Goal: Information Seeking & Learning: Learn about a topic

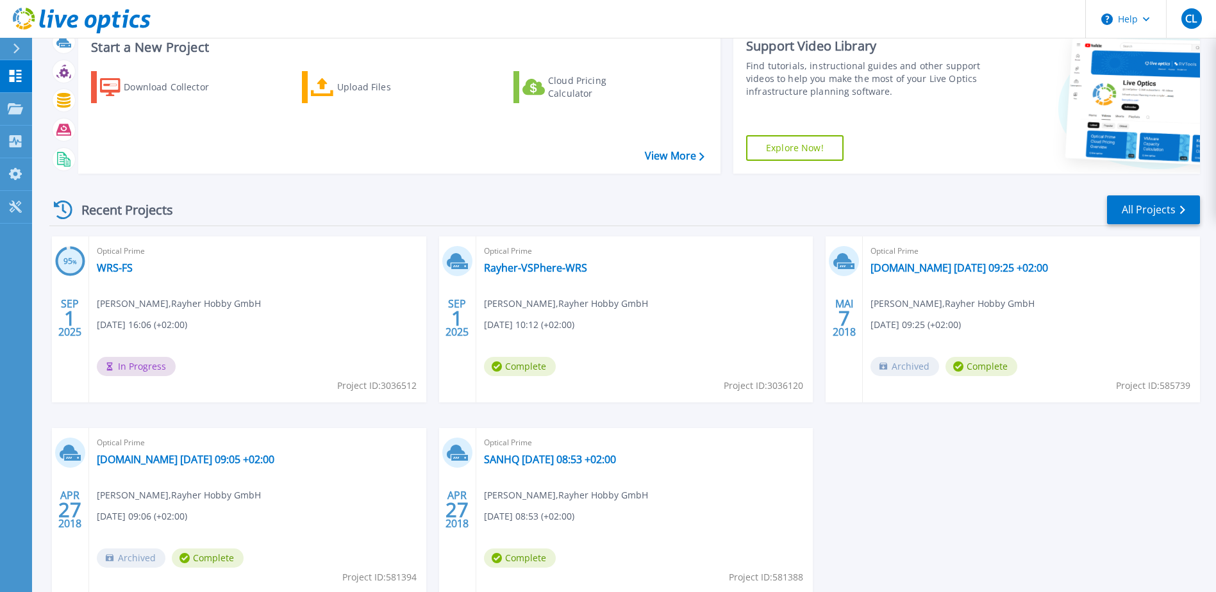
scroll to position [64, 0]
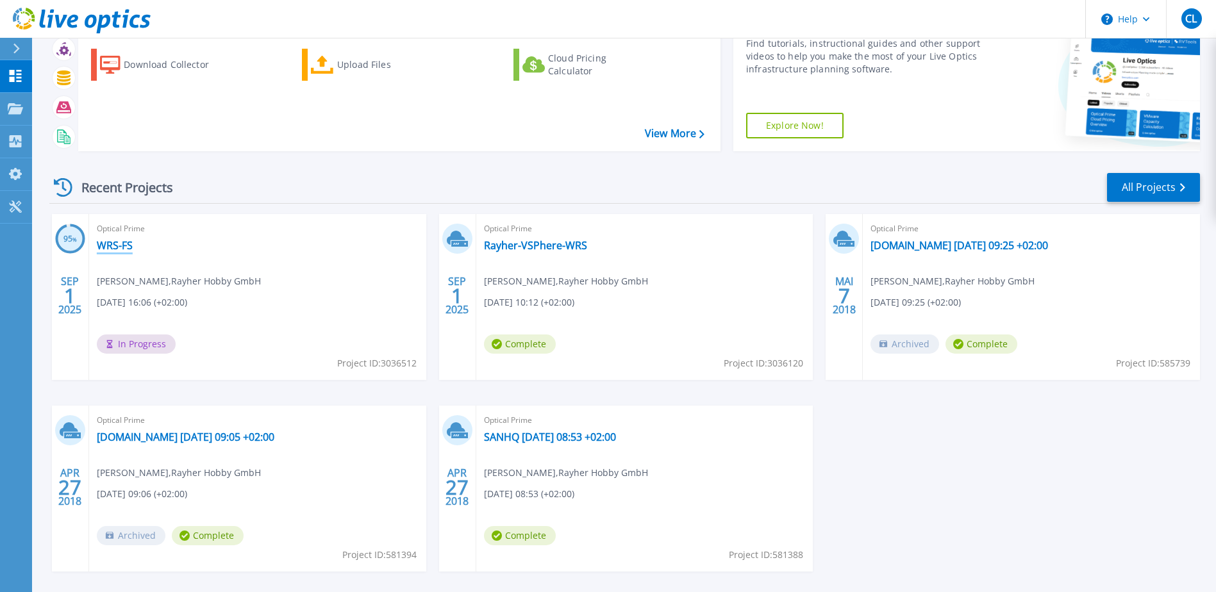
click at [115, 244] on link "WRS-FS" at bounding box center [115, 245] width 36 height 13
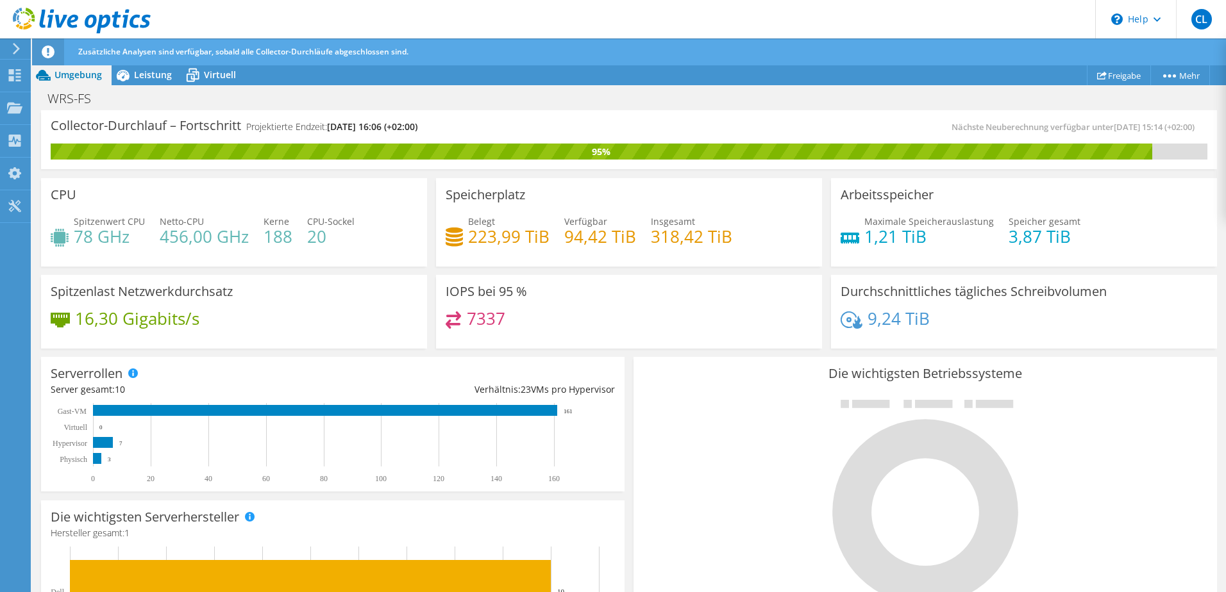
scroll to position [321, 0]
click at [138, 74] on span "Leistung" at bounding box center [153, 75] width 38 height 12
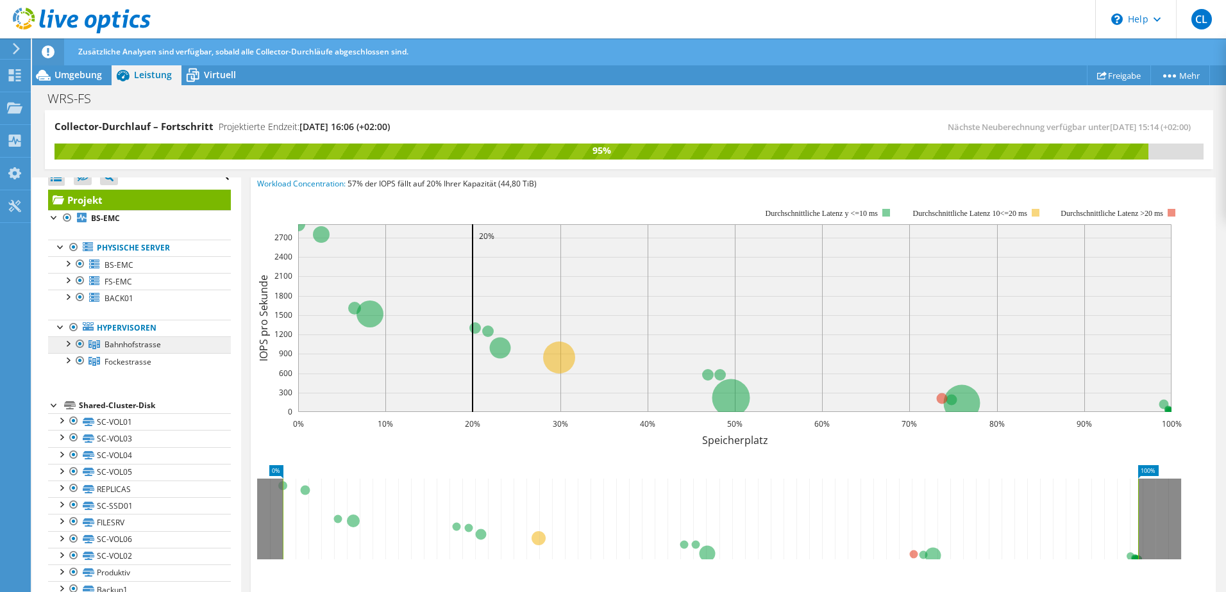
scroll to position [0, 0]
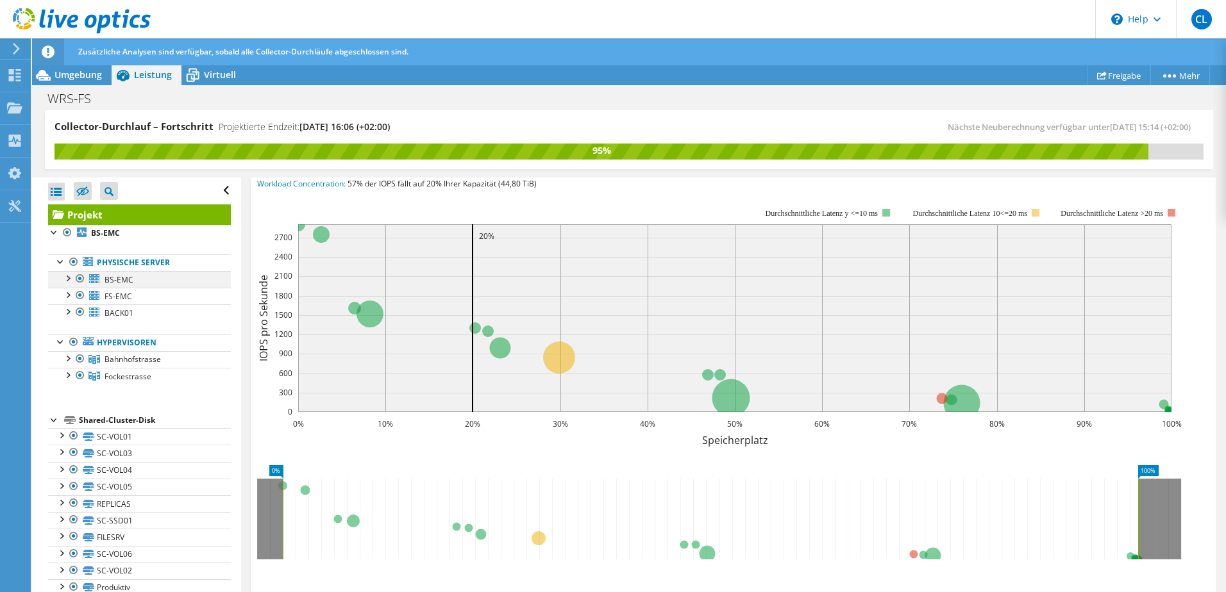
click at [69, 281] on div at bounding box center [67, 277] width 13 height 13
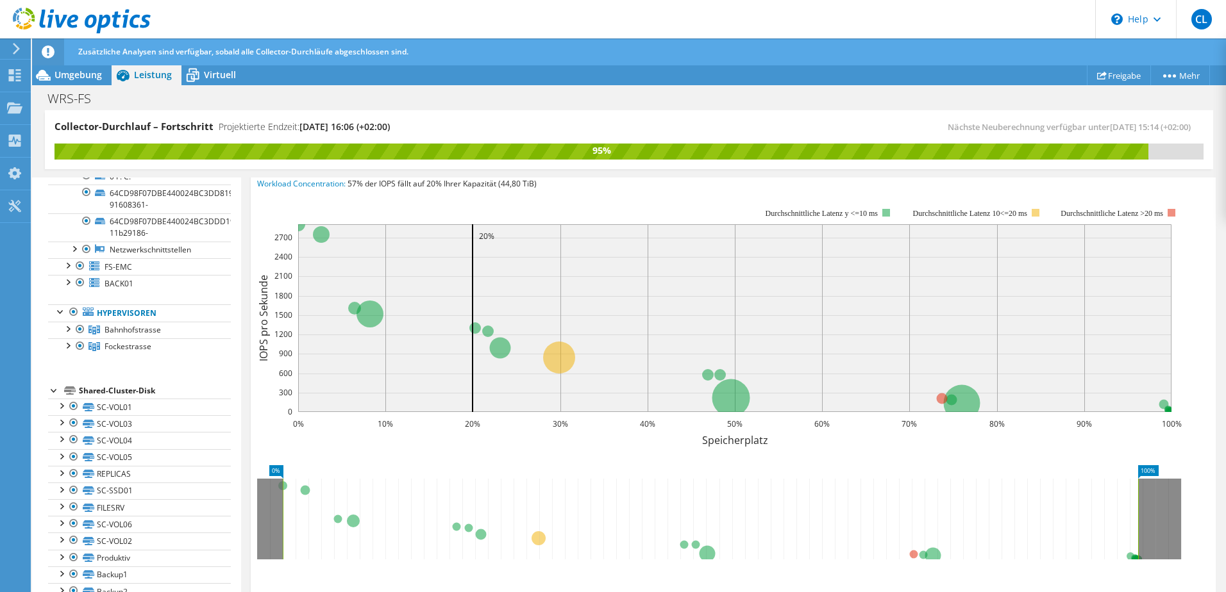
scroll to position [128, 0]
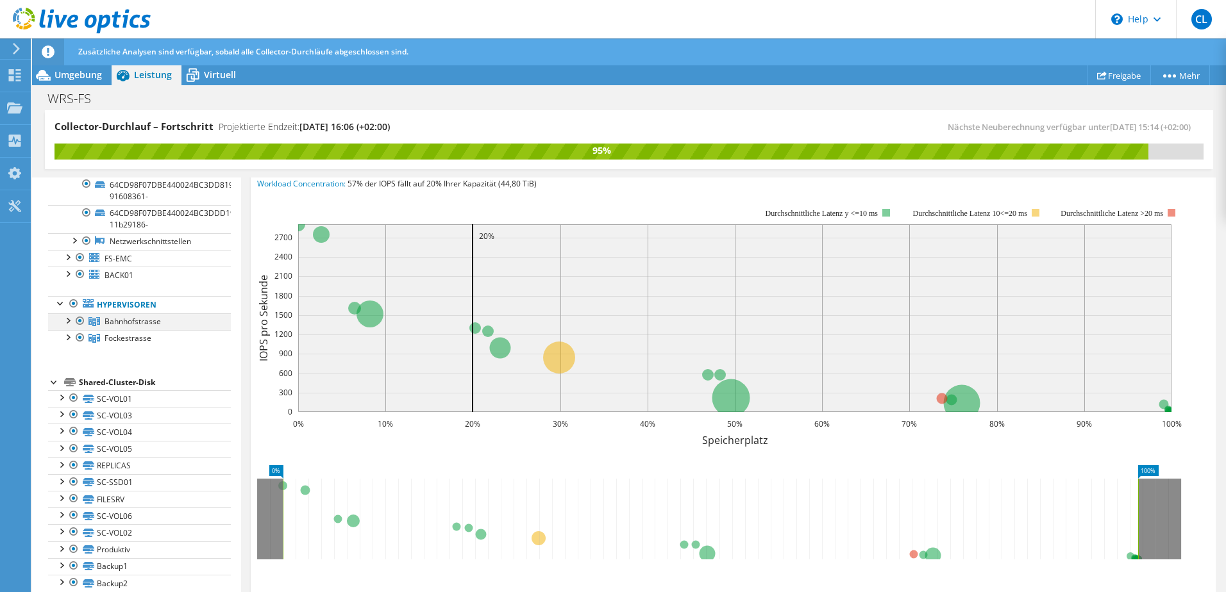
click at [72, 325] on div at bounding box center [67, 320] width 13 height 13
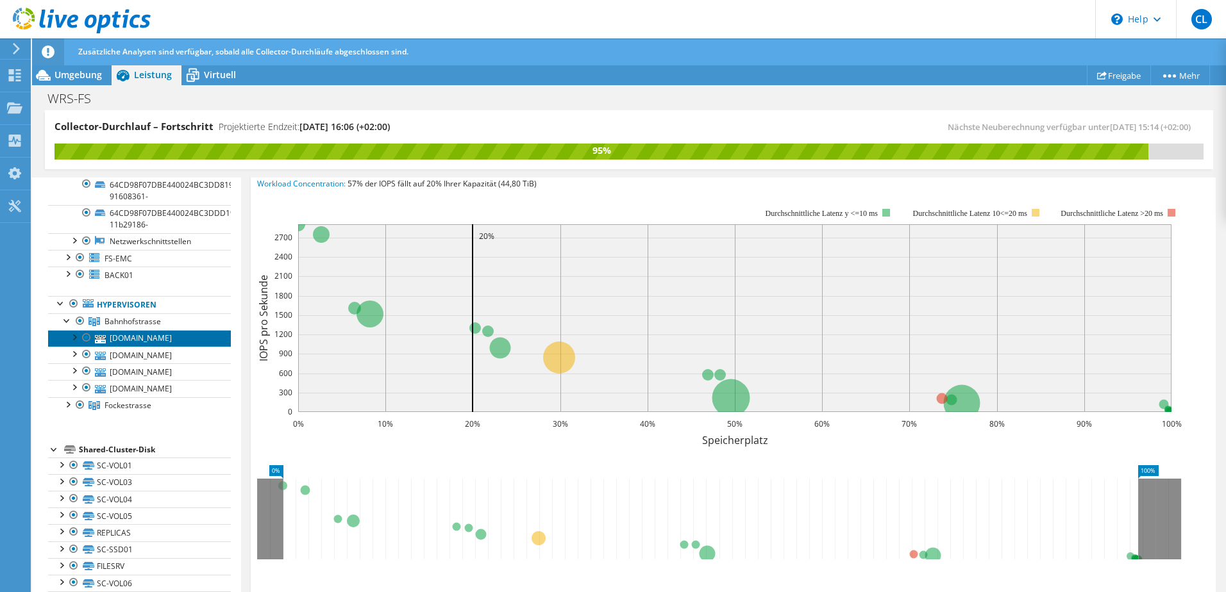
click at [146, 339] on link "[DOMAIN_NAME]" at bounding box center [139, 338] width 183 height 17
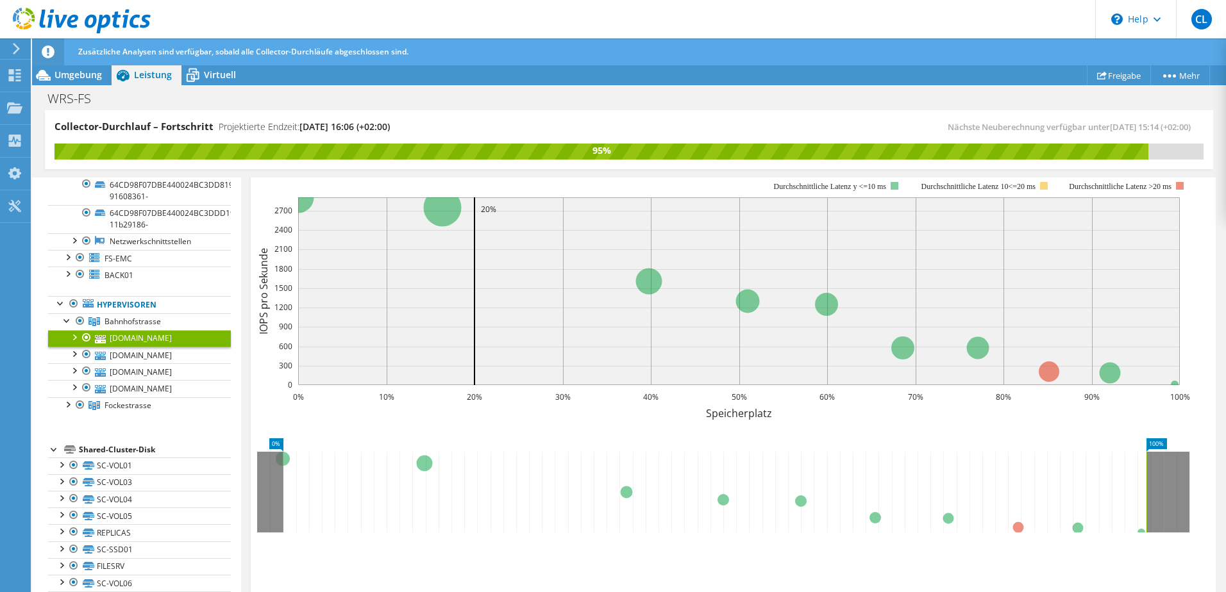
scroll to position [186, 0]
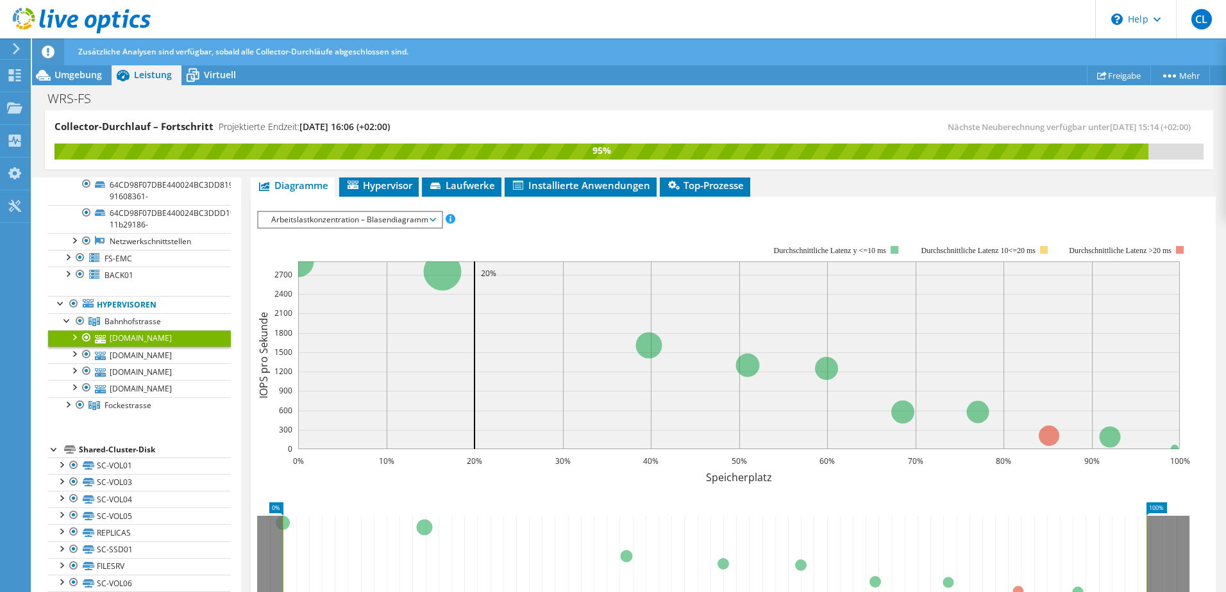
click at [405, 222] on span "Arbeitslastkonzentration – Blasendiagramm" at bounding box center [350, 219] width 170 height 15
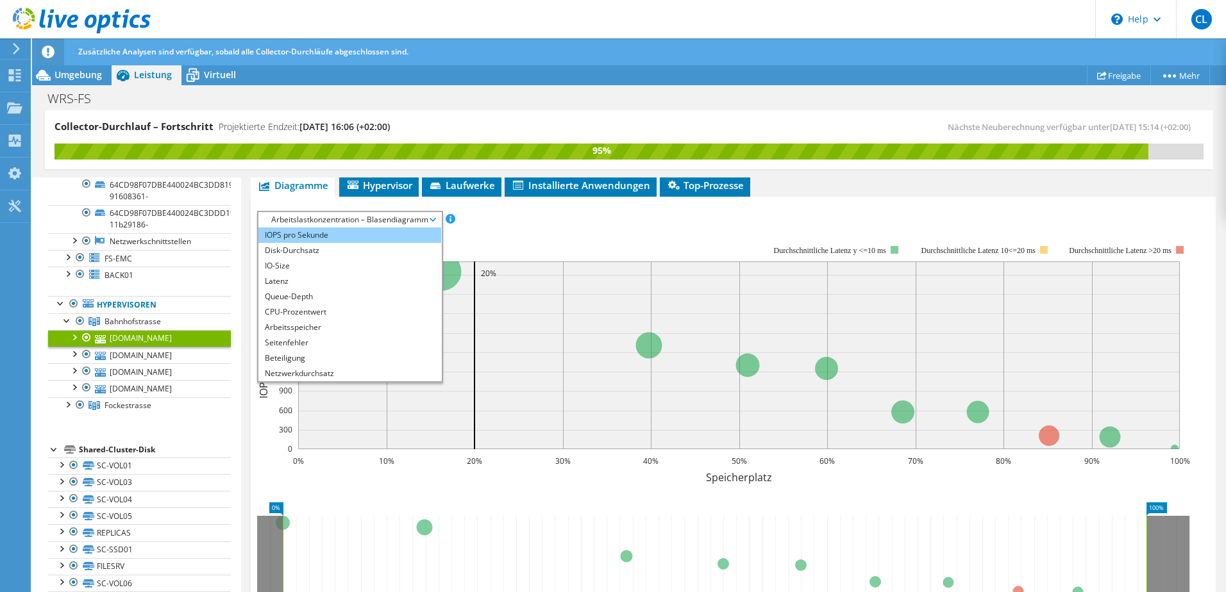
click at [372, 235] on li "IOPS pro Sekunde" at bounding box center [349, 235] width 183 height 15
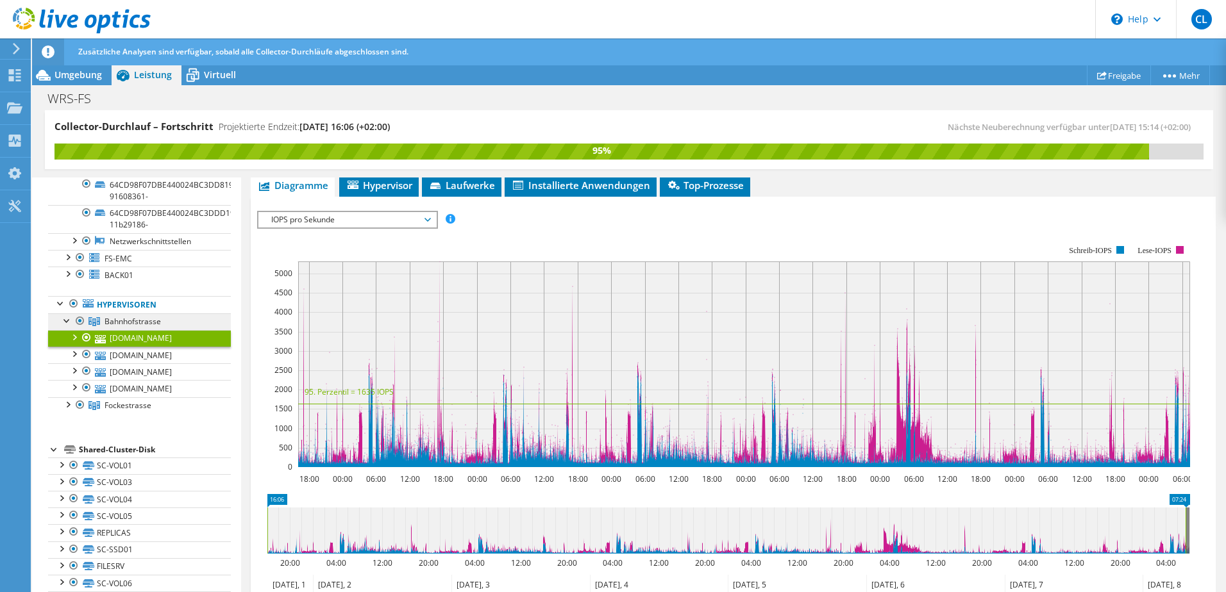
click at [138, 320] on span "Bahnhofstrasse" at bounding box center [133, 321] width 56 height 11
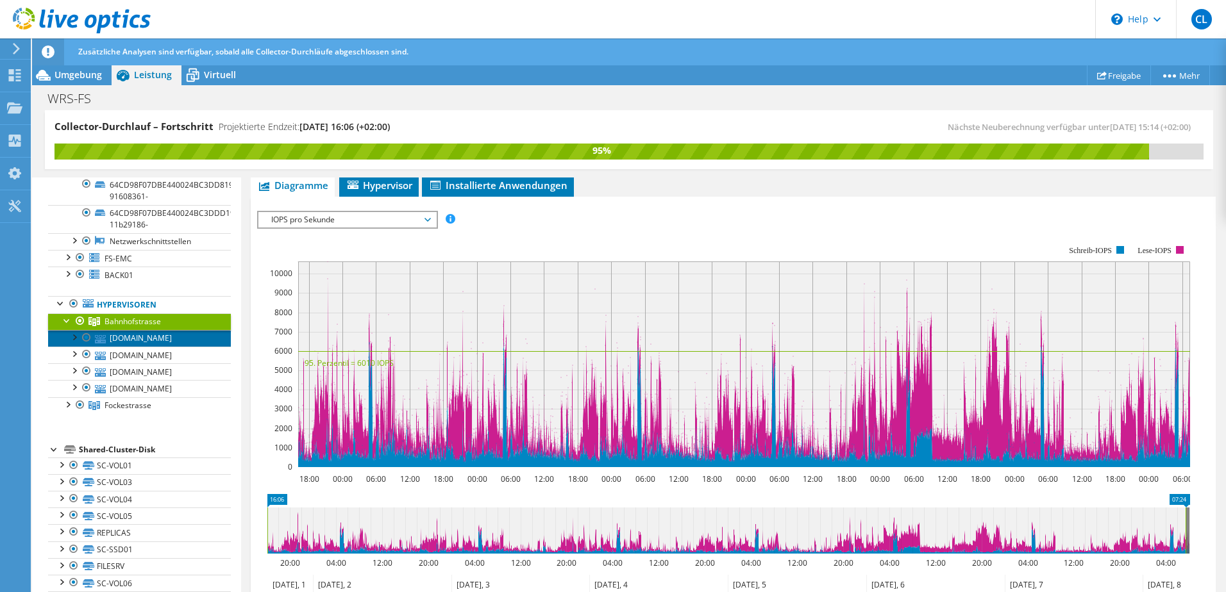
click at [151, 337] on link "[DOMAIN_NAME]" at bounding box center [139, 338] width 183 height 17
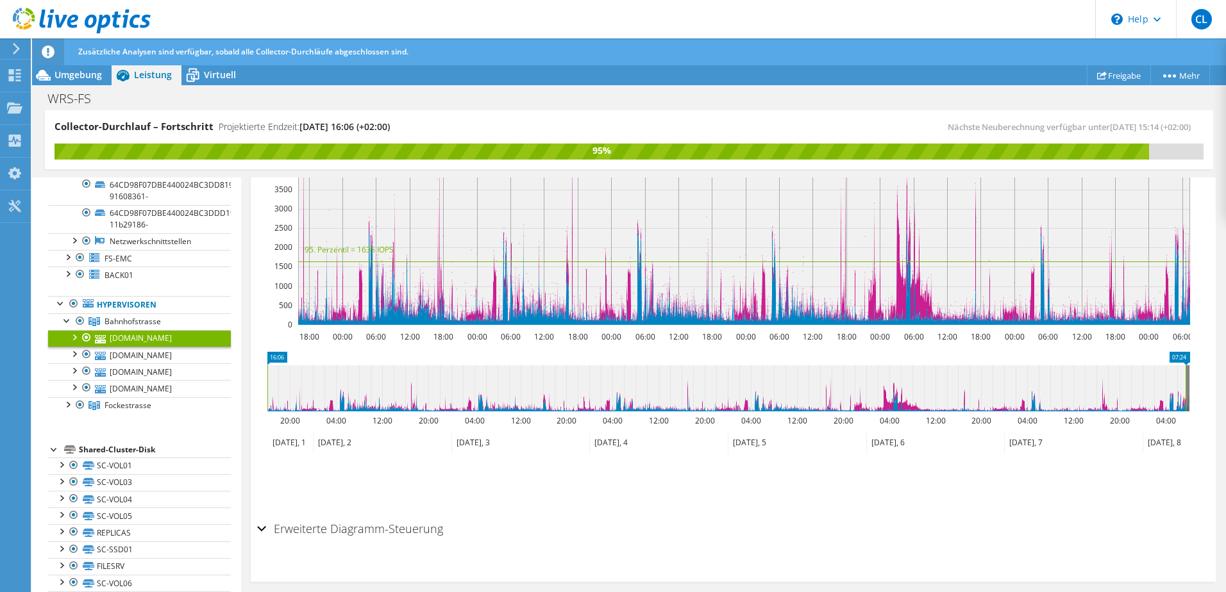
scroll to position [339, 0]
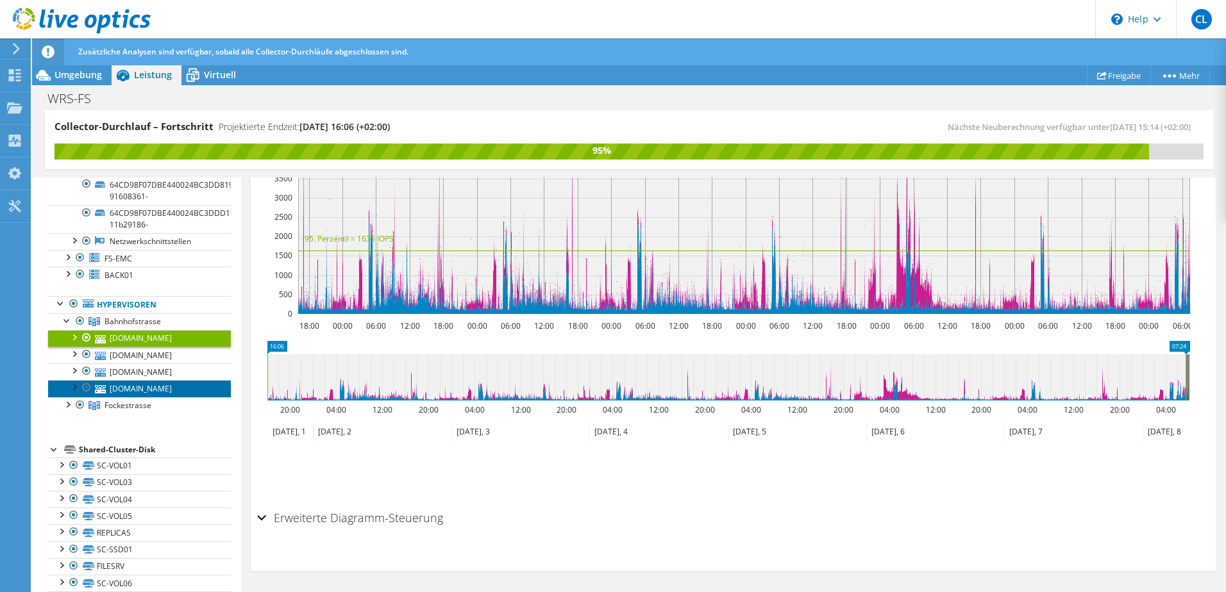
click at [147, 385] on link "[DOMAIN_NAME]" at bounding box center [139, 388] width 183 height 17
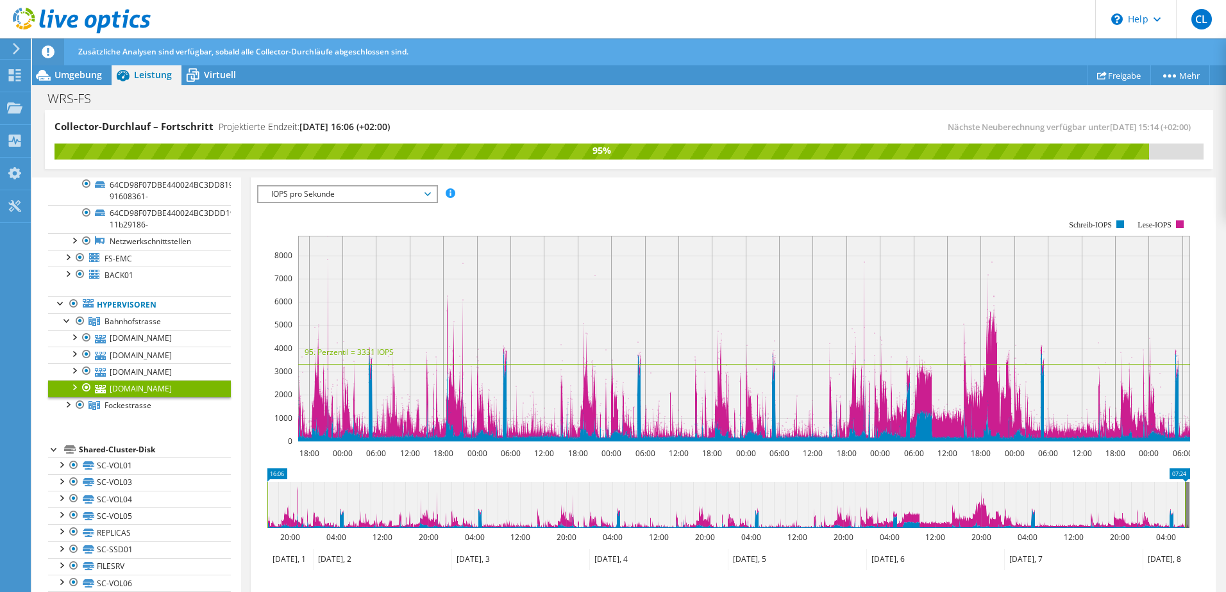
scroll to position [211, 0]
click at [159, 351] on link "[DOMAIN_NAME]" at bounding box center [139, 355] width 183 height 17
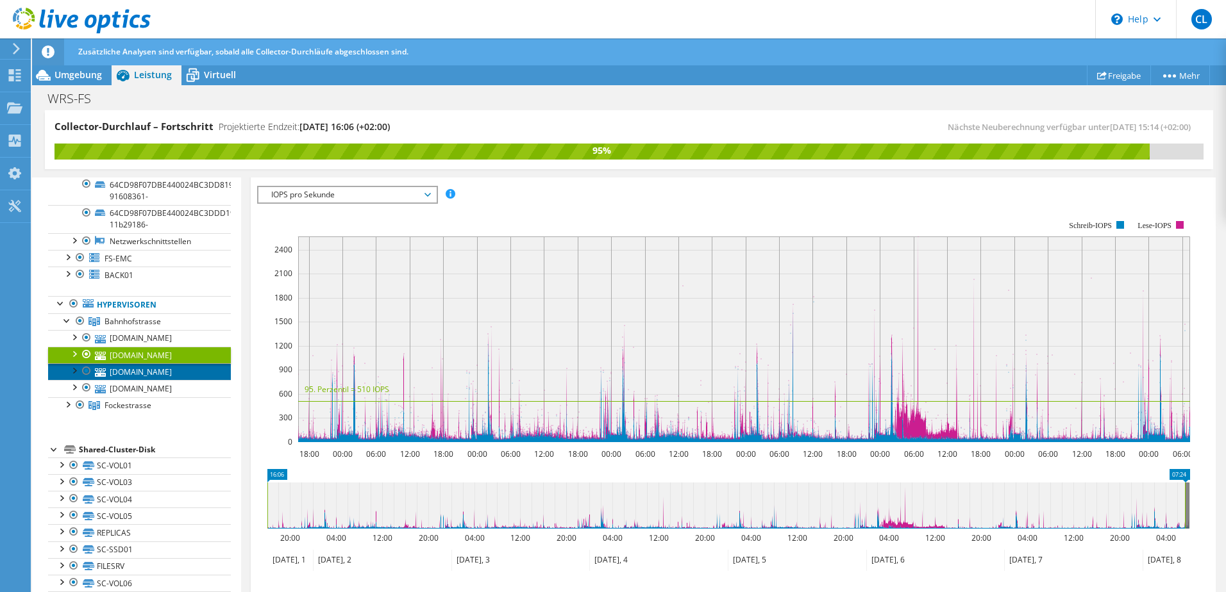
click at [141, 368] on link "[DOMAIN_NAME]" at bounding box center [139, 372] width 183 height 17
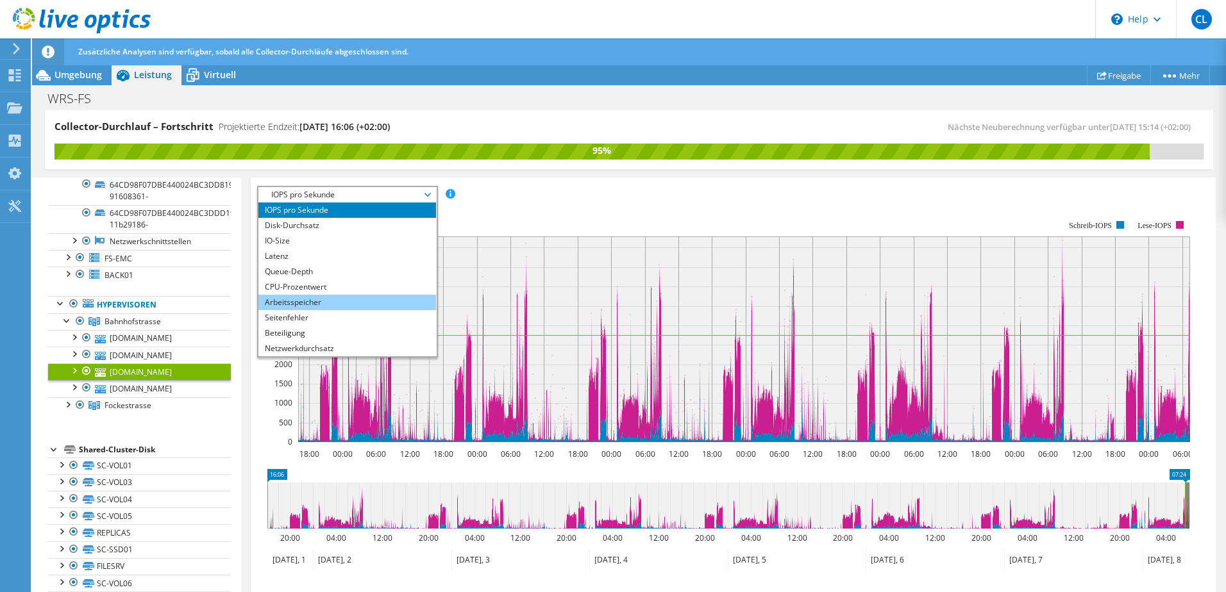
drag, startPoint x: 393, startPoint y: 197, endPoint x: 319, endPoint y: 305, distance: 130.9
click at [319, 305] on li "Arbeitsspeicher" at bounding box center [347, 302] width 178 height 15
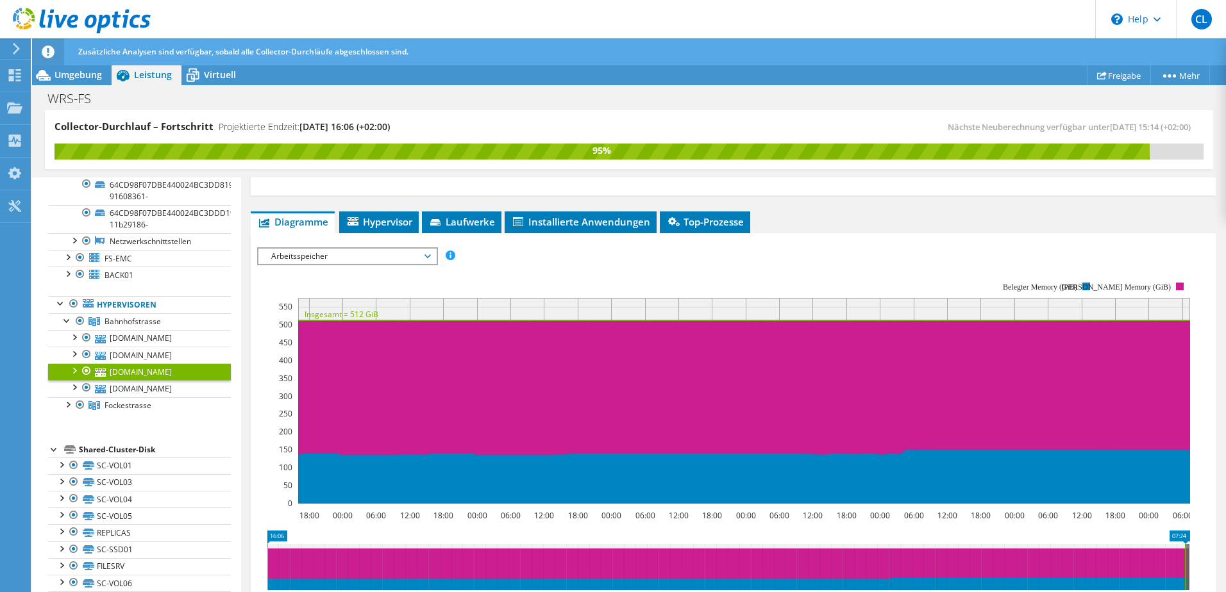
scroll to position [147, 0]
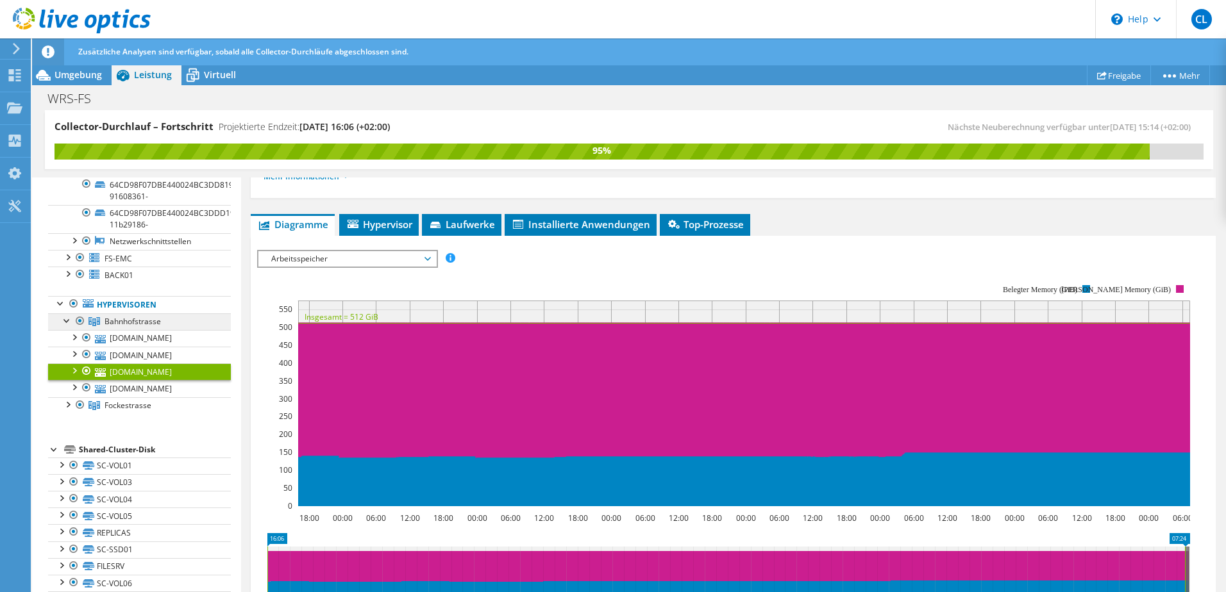
click at [164, 327] on link "Bahnhofstrasse" at bounding box center [139, 322] width 183 height 17
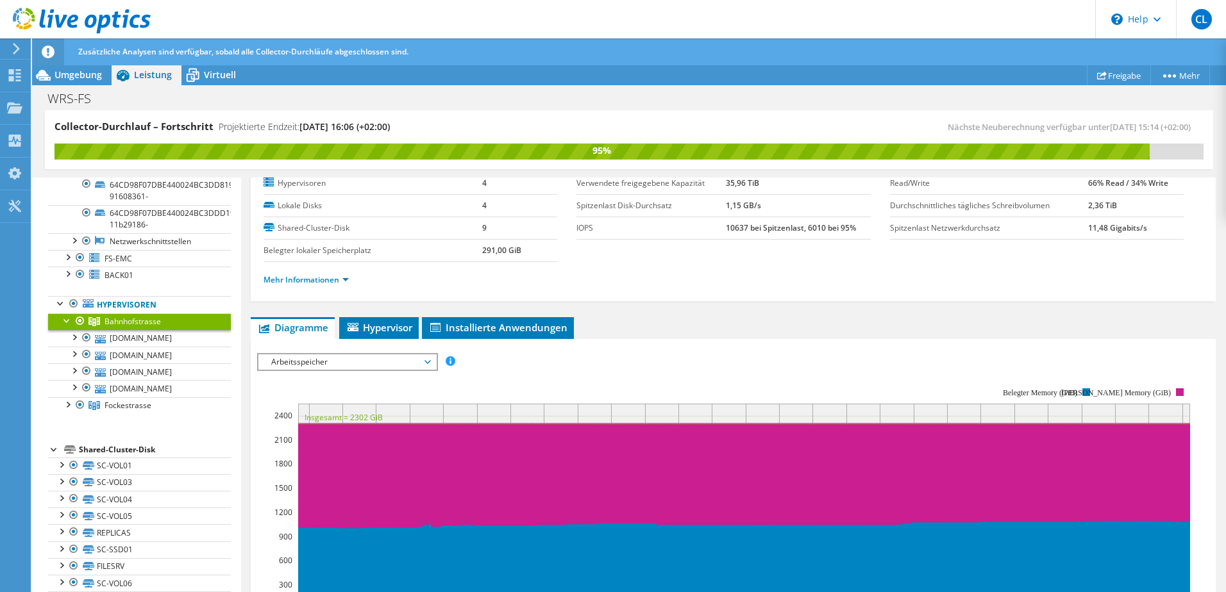
scroll to position [128, 0]
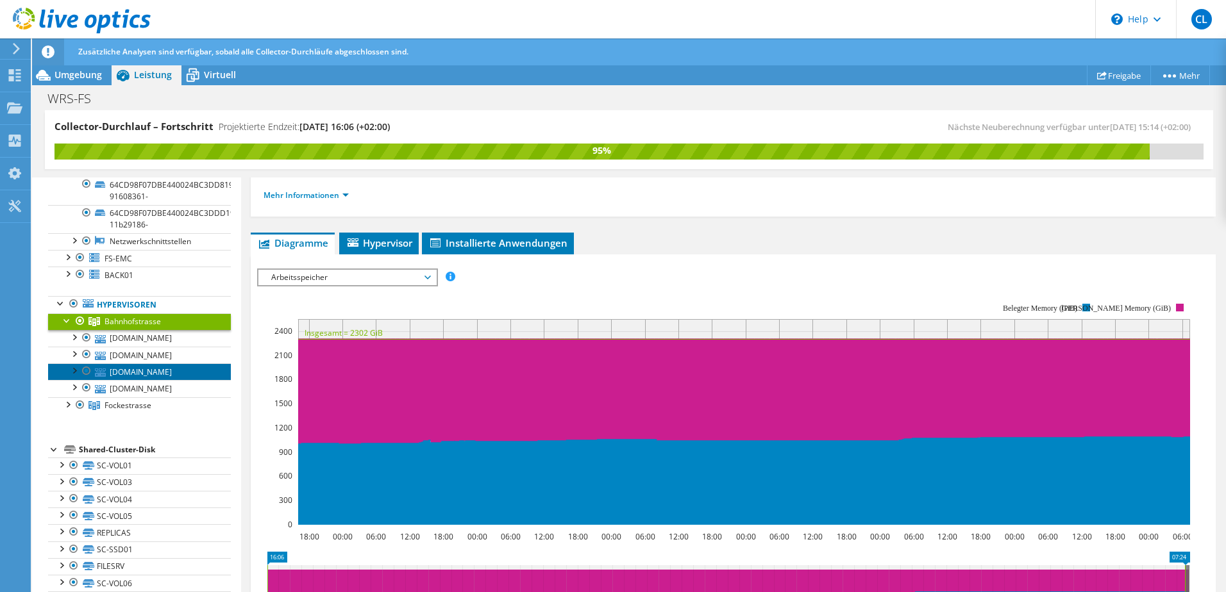
click at [137, 376] on link "[DOMAIN_NAME]" at bounding box center [139, 372] width 183 height 17
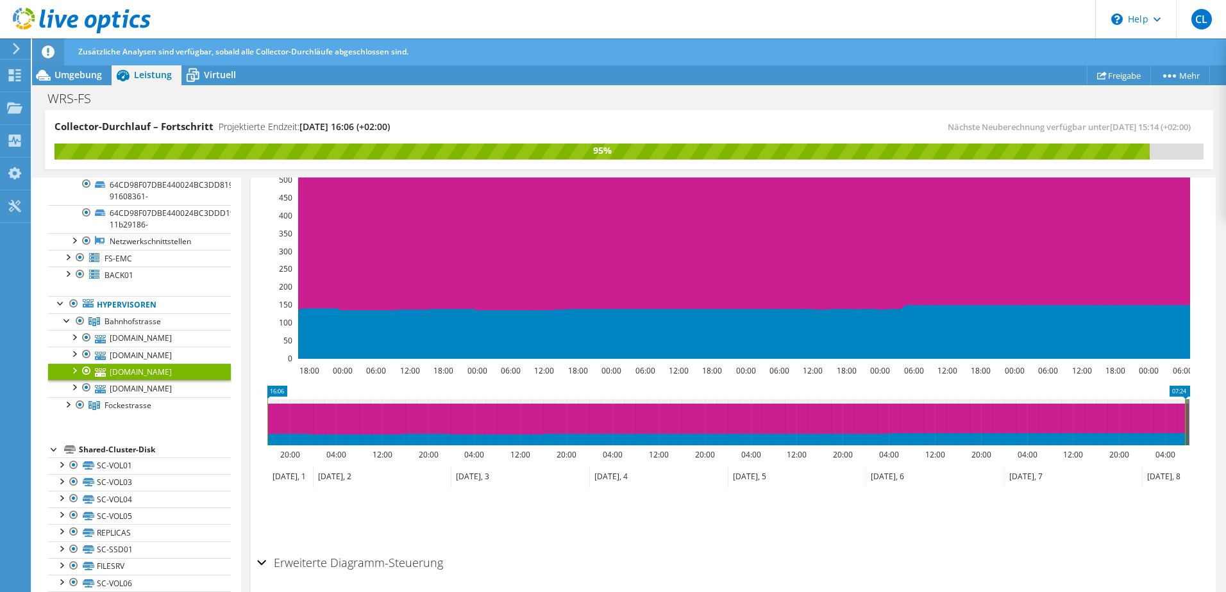
scroll to position [321, 0]
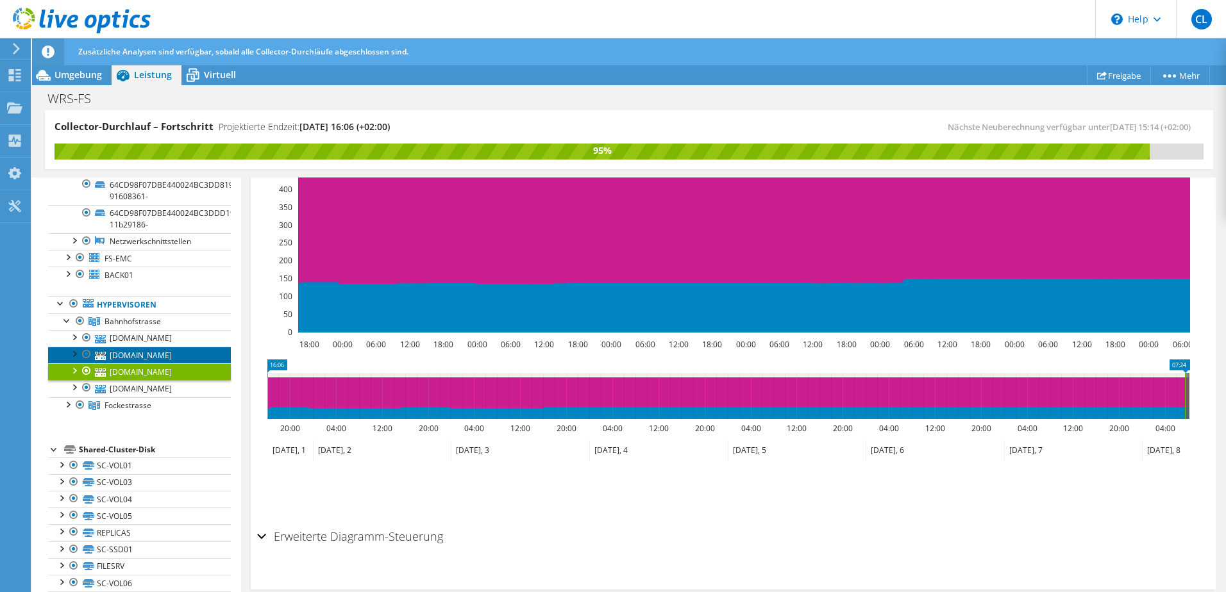
click at [148, 354] on link "[DOMAIN_NAME]" at bounding box center [139, 355] width 183 height 17
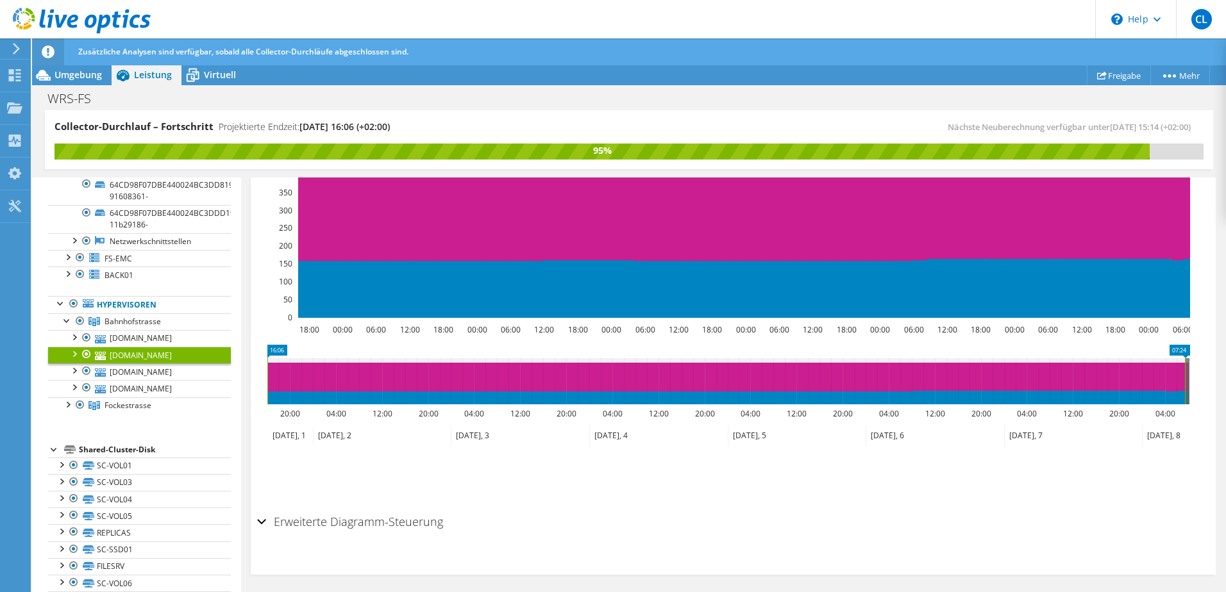
scroll to position [339, 0]
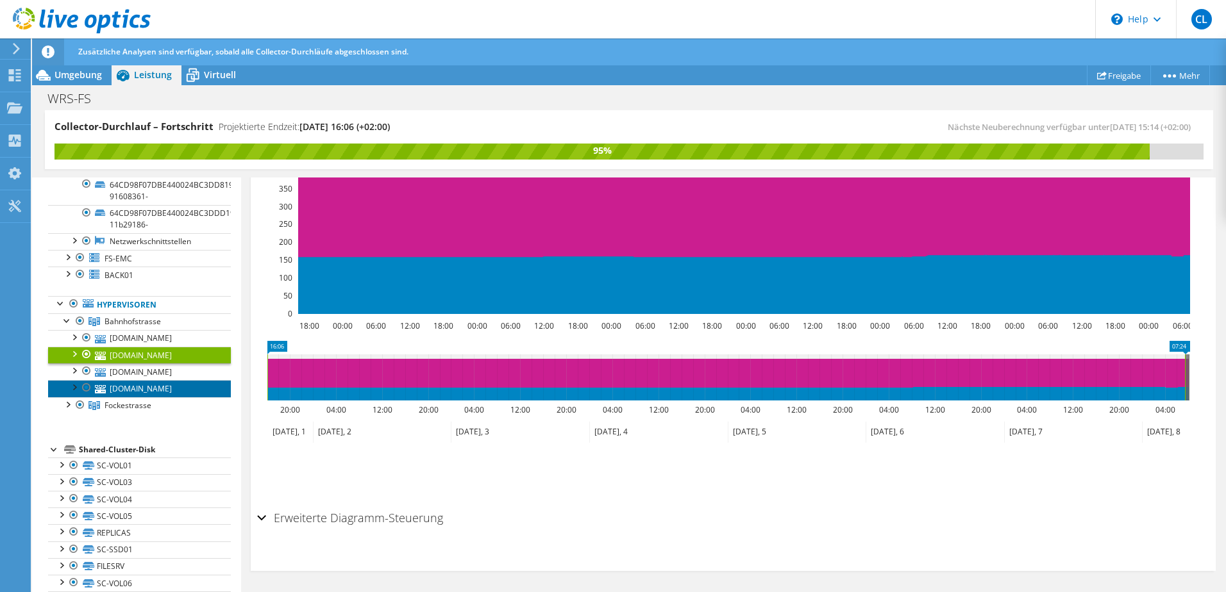
click at [123, 390] on link "[DOMAIN_NAME]" at bounding box center [139, 388] width 183 height 17
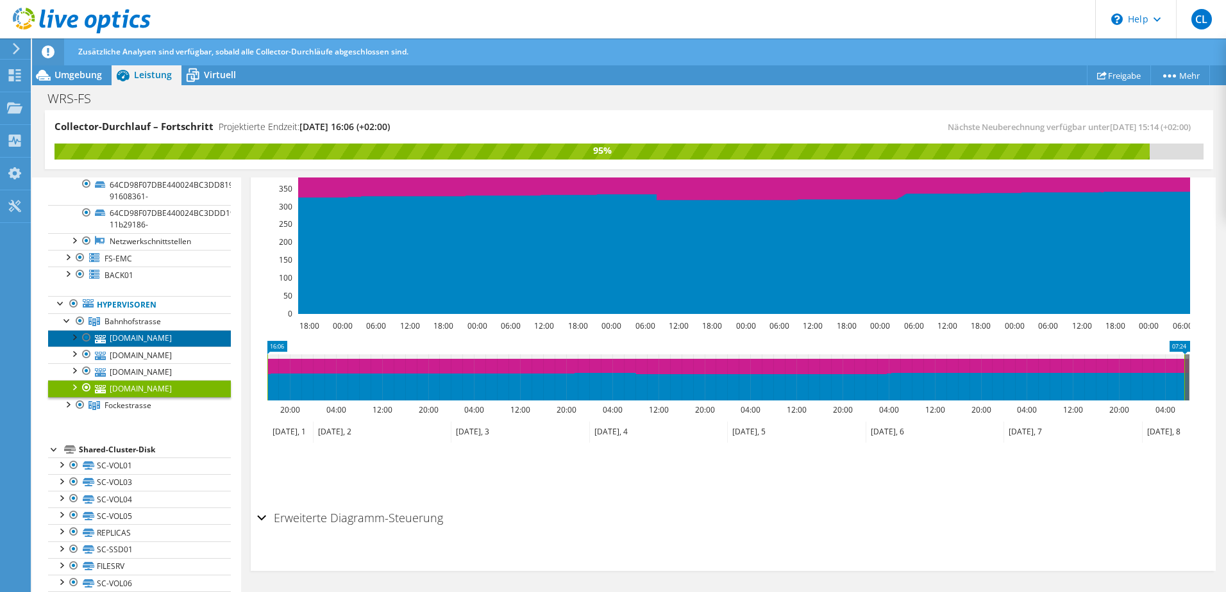
click at [130, 331] on link "[DOMAIN_NAME]" at bounding box center [139, 338] width 183 height 17
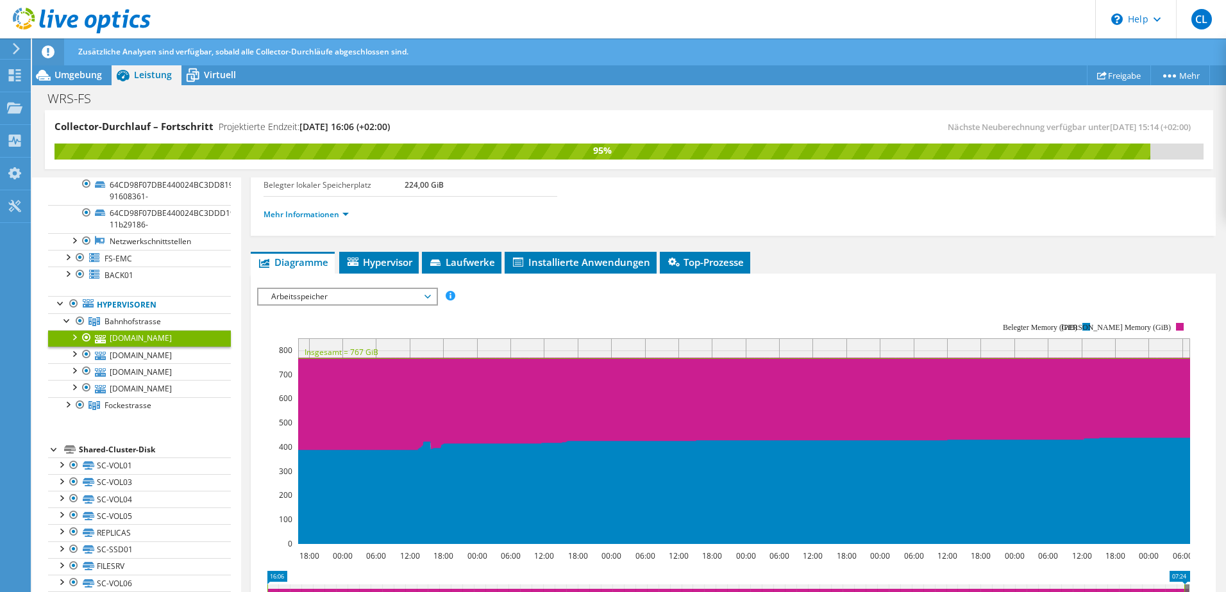
scroll to position [83, 0]
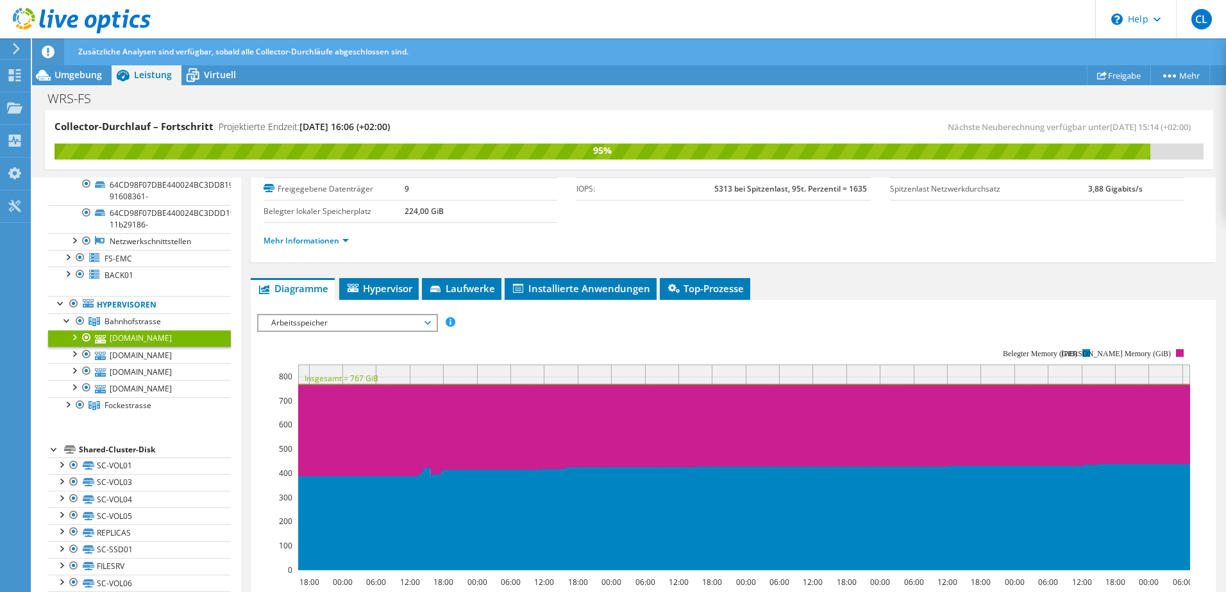
click at [370, 327] on span "Arbeitsspeicher" at bounding box center [347, 322] width 165 height 15
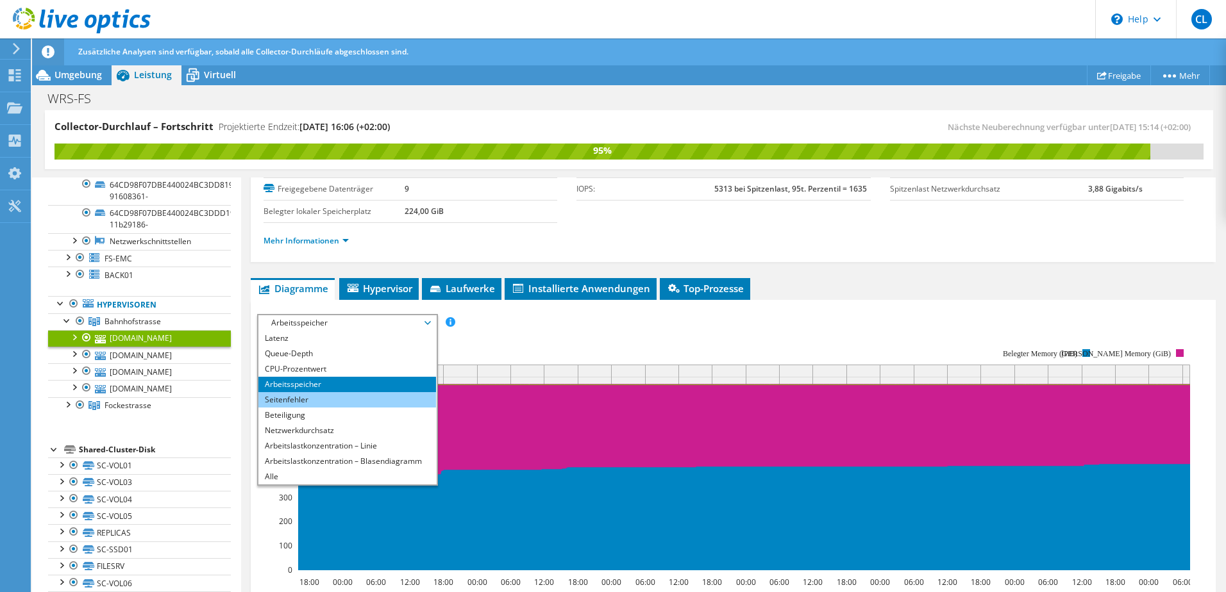
scroll to position [147, 0]
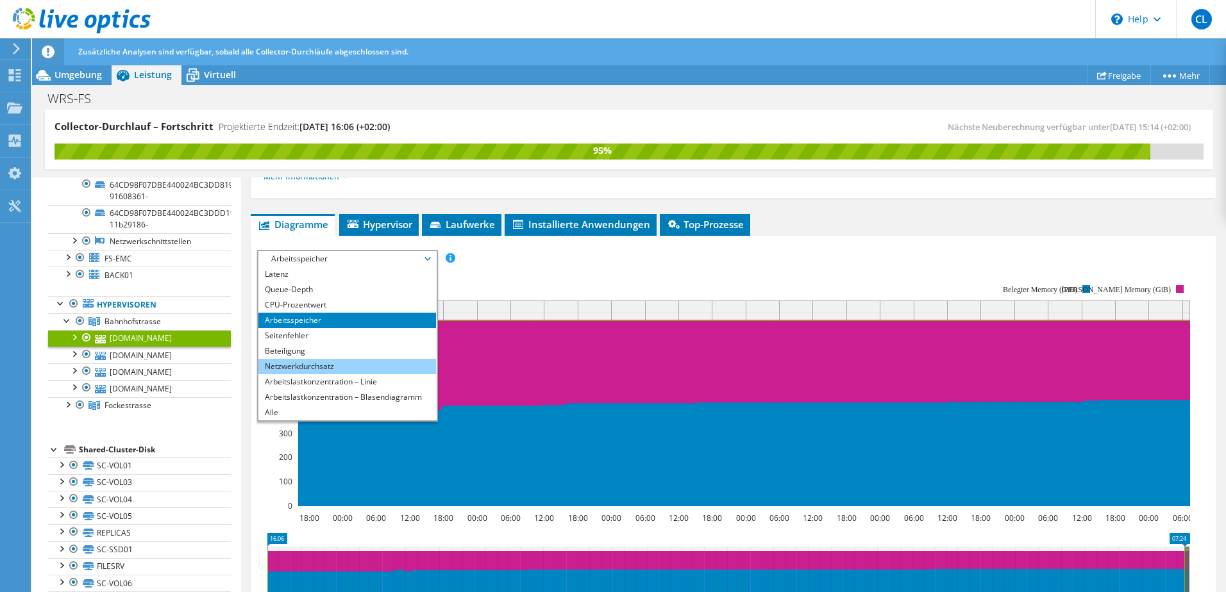
click at [358, 362] on li "Netzwerkdurchsatz" at bounding box center [347, 366] width 178 height 15
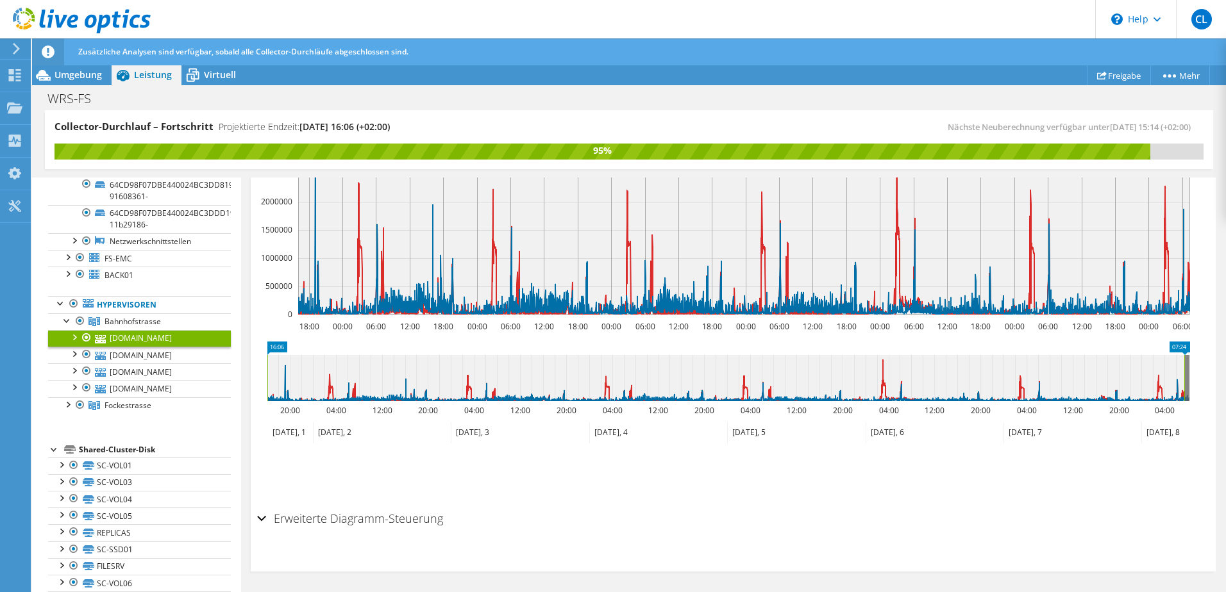
scroll to position [339, 0]
click at [137, 327] on span "Bahnhofstrasse" at bounding box center [133, 321] width 56 height 11
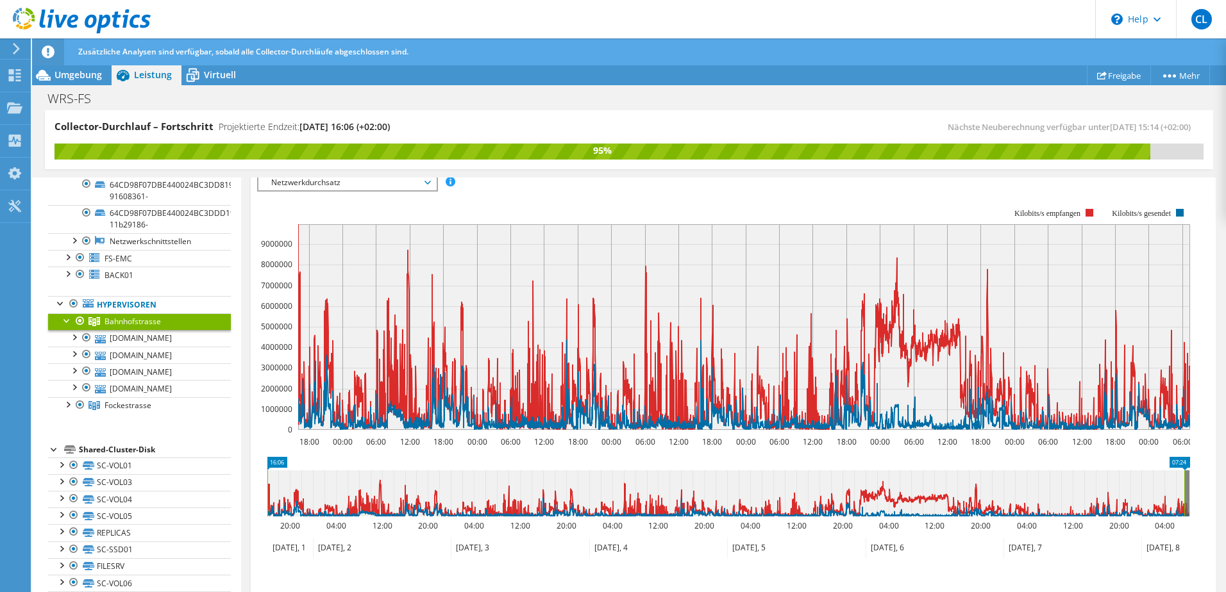
scroll to position [211, 0]
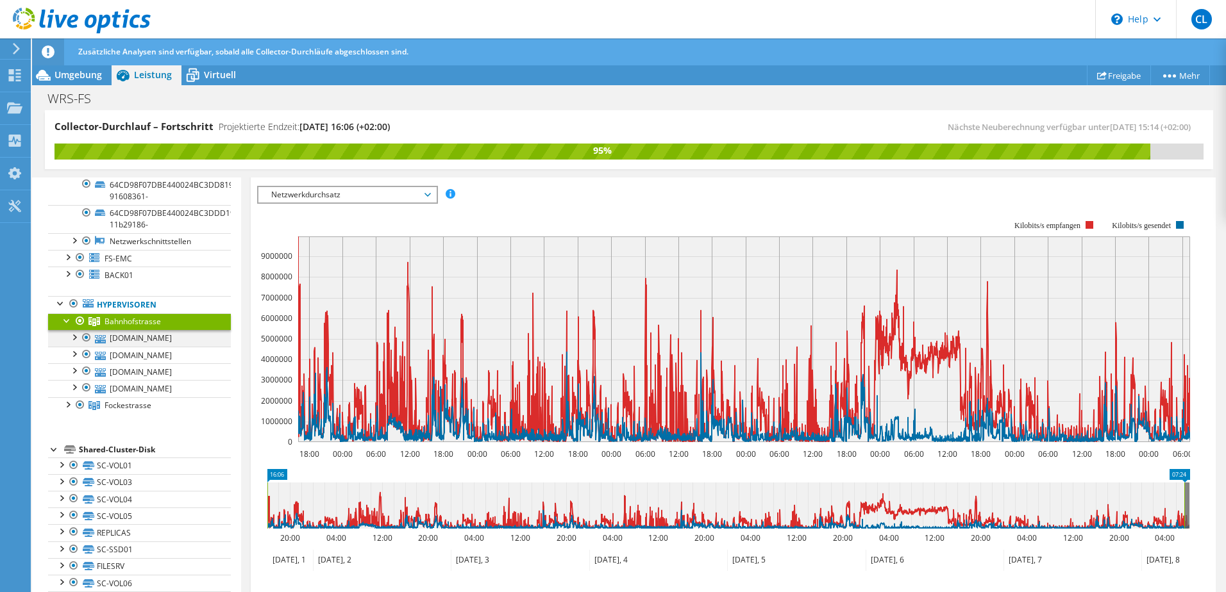
click at [76, 337] on div at bounding box center [73, 336] width 13 height 13
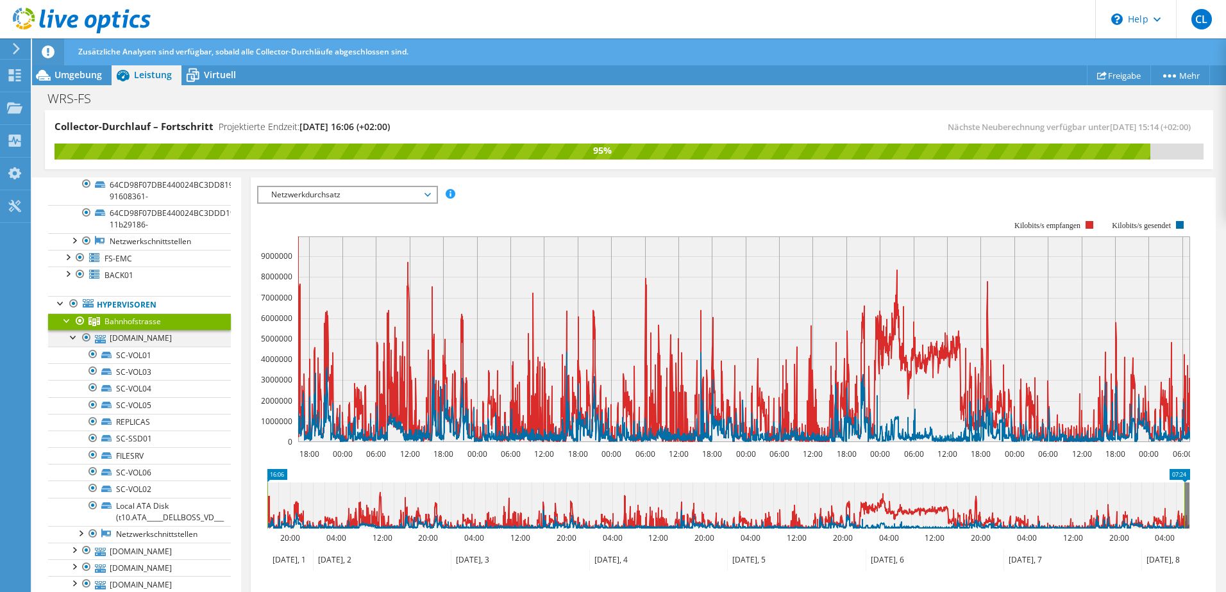
click at [76, 337] on div at bounding box center [73, 336] width 13 height 13
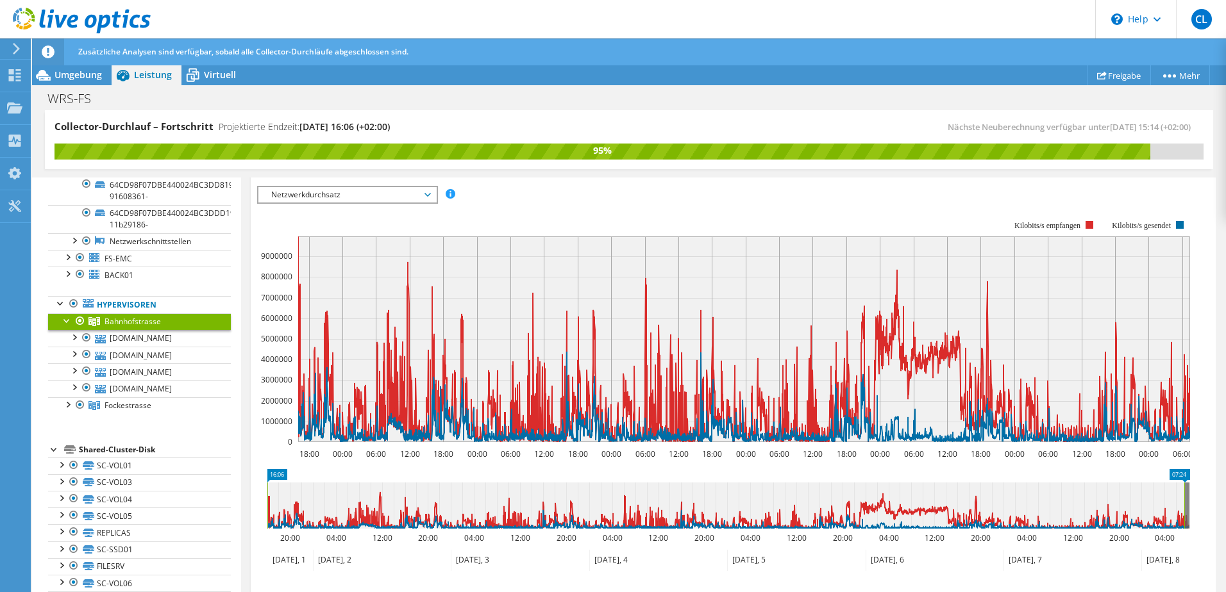
click at [423, 192] on span "Netzwerkdurchsatz" at bounding box center [347, 194] width 165 height 15
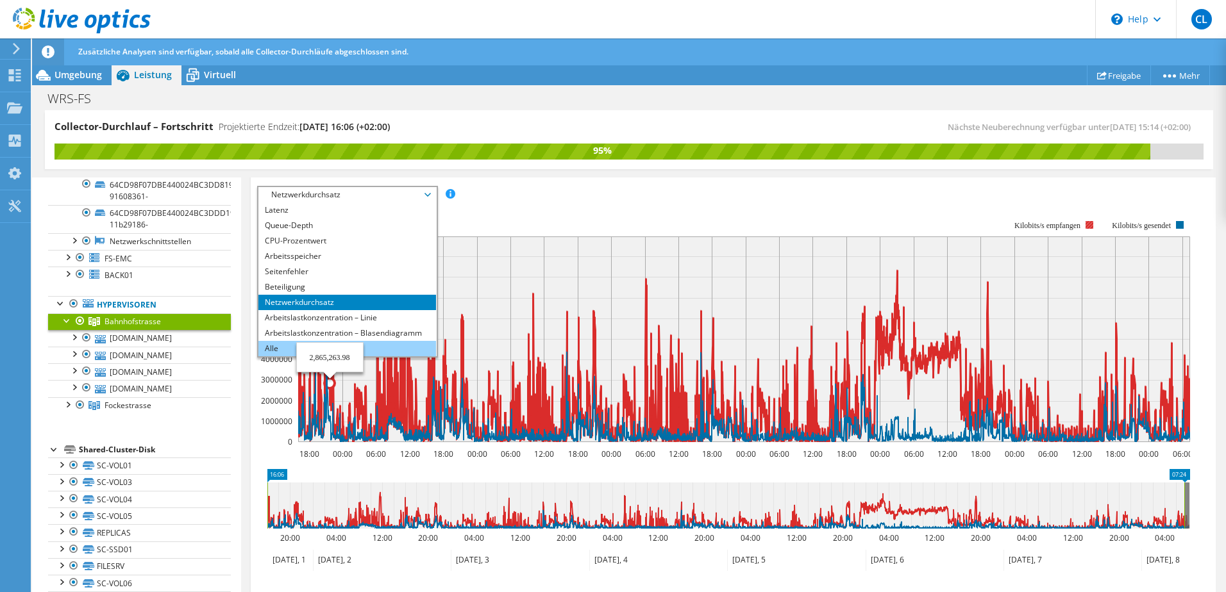
click at [327, 347] on li "Alle" at bounding box center [347, 348] width 178 height 15
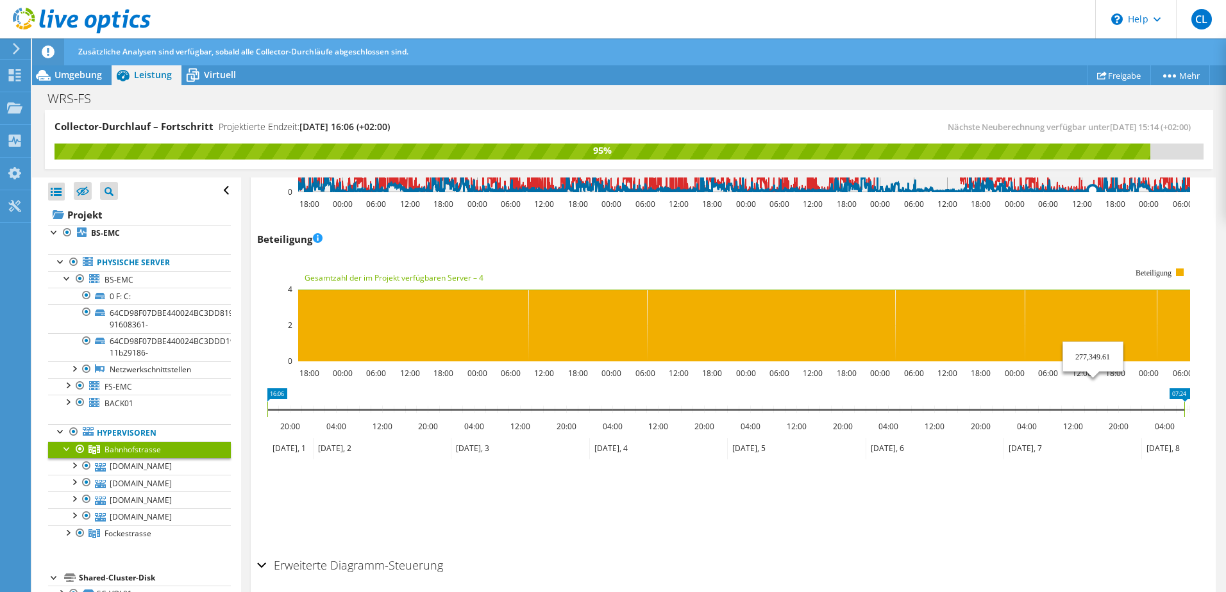
scroll to position [1586, 0]
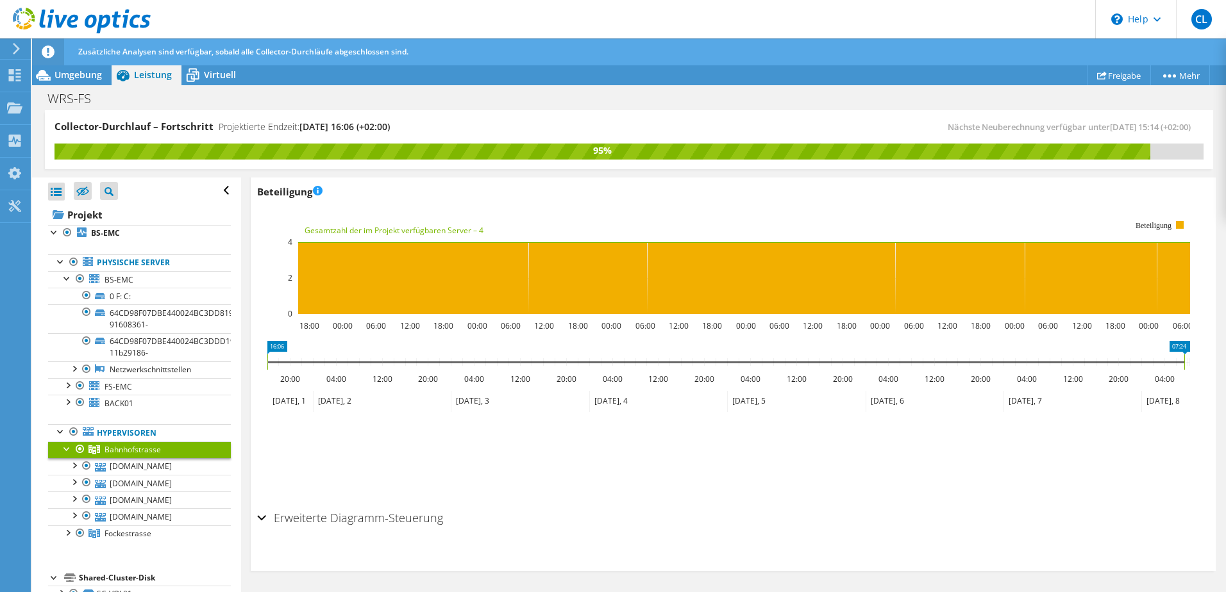
click at [401, 519] on h2 "Erweiterte Diagramm-Steuerung" at bounding box center [350, 518] width 186 height 26
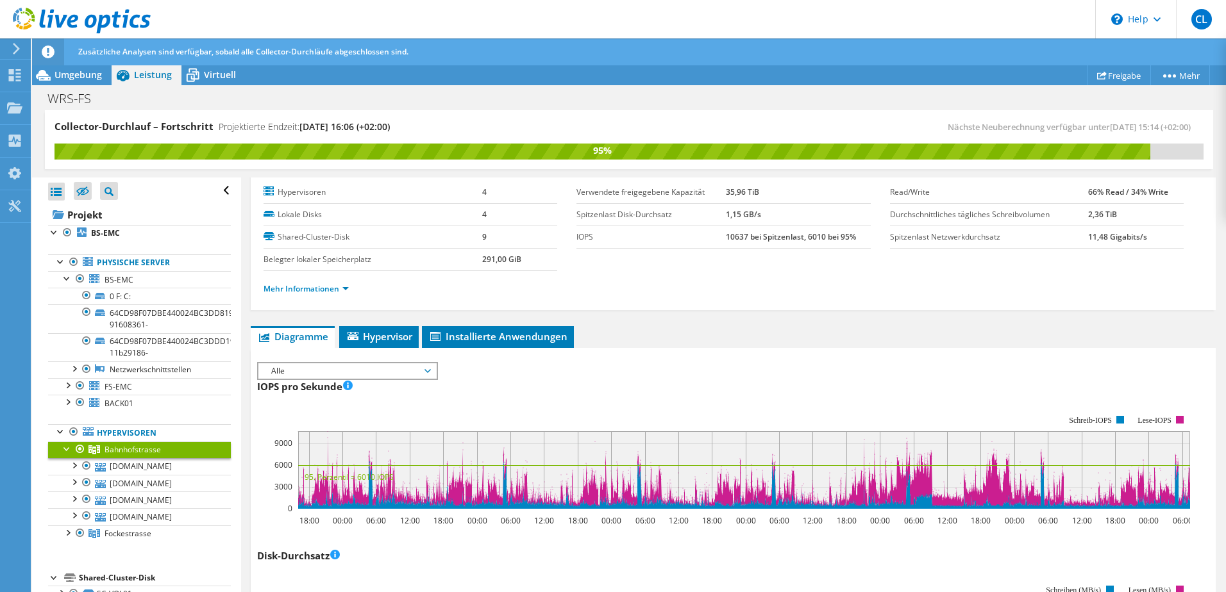
scroll to position [0, 0]
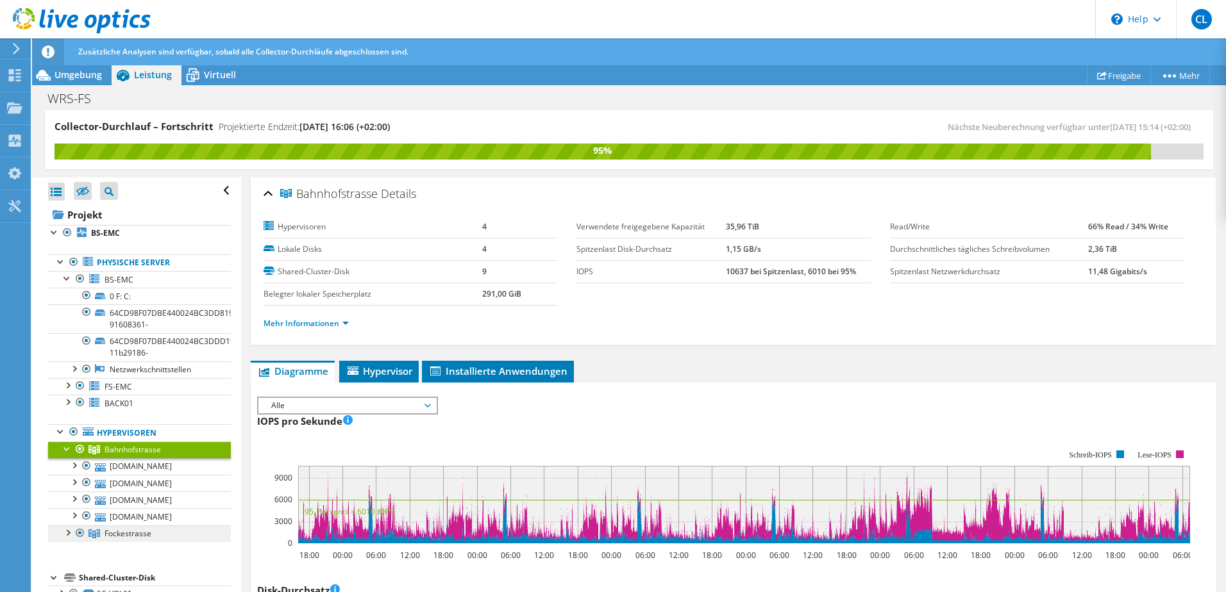
click at [111, 533] on span "Fockestrasse" at bounding box center [128, 533] width 47 height 11
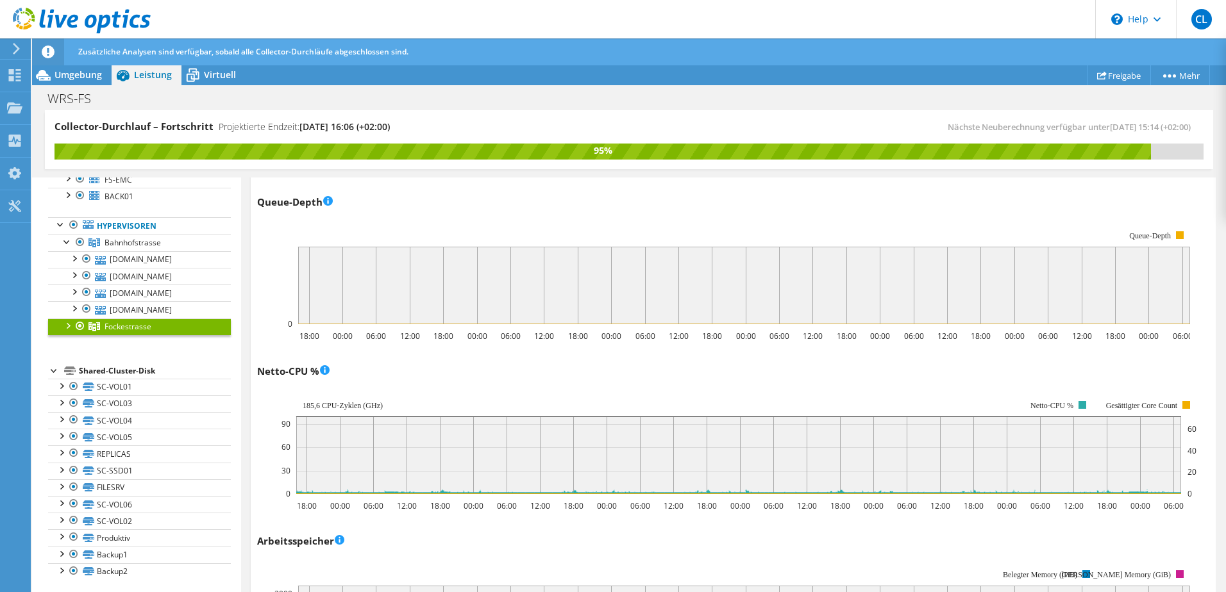
scroll to position [209, 0]
click at [139, 364] on div "Shared-Cluster-Disk" at bounding box center [155, 369] width 152 height 15
click at [113, 371] on div "Shared-Cluster-Disk" at bounding box center [155, 369] width 152 height 15
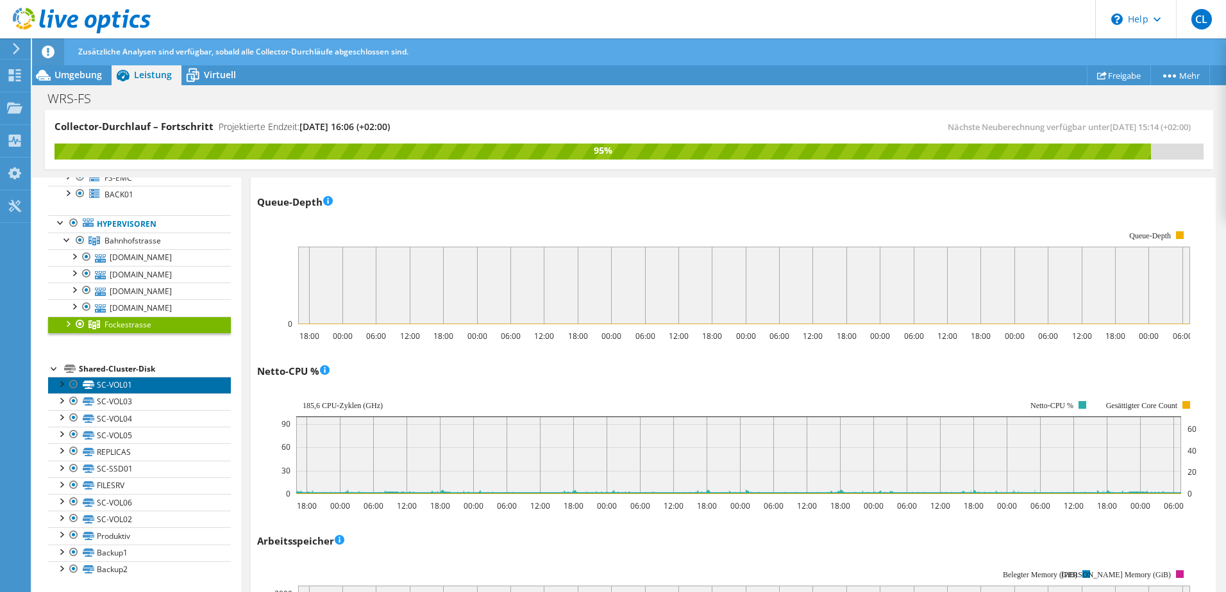
click at [113, 383] on link "SC-VOL01" at bounding box center [139, 385] width 183 height 17
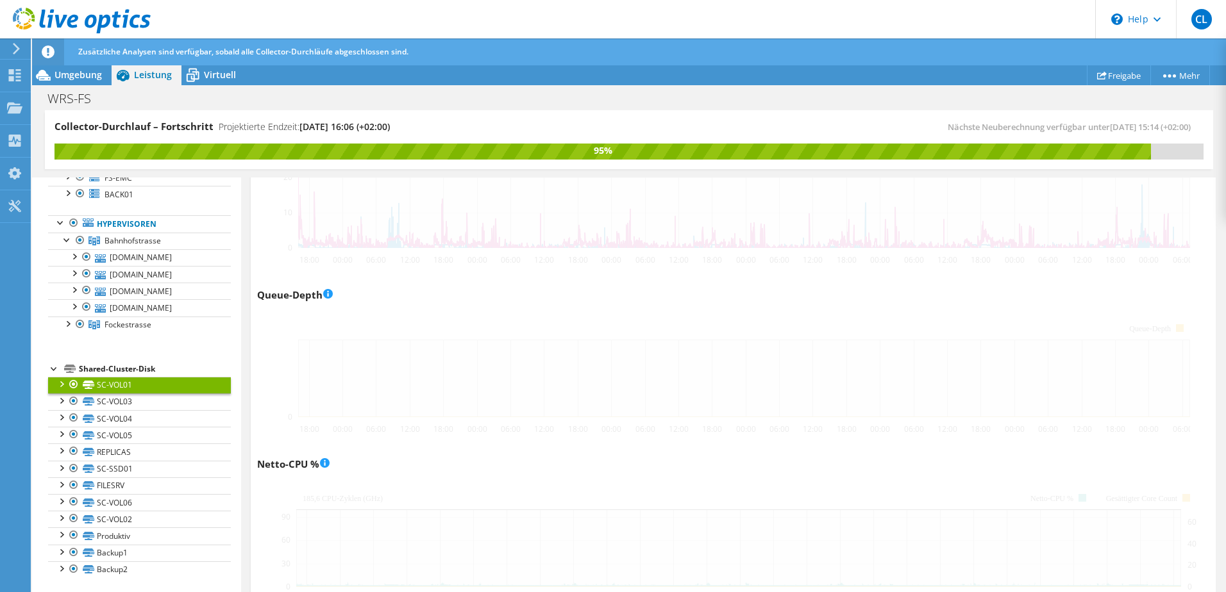
scroll to position [991, 0]
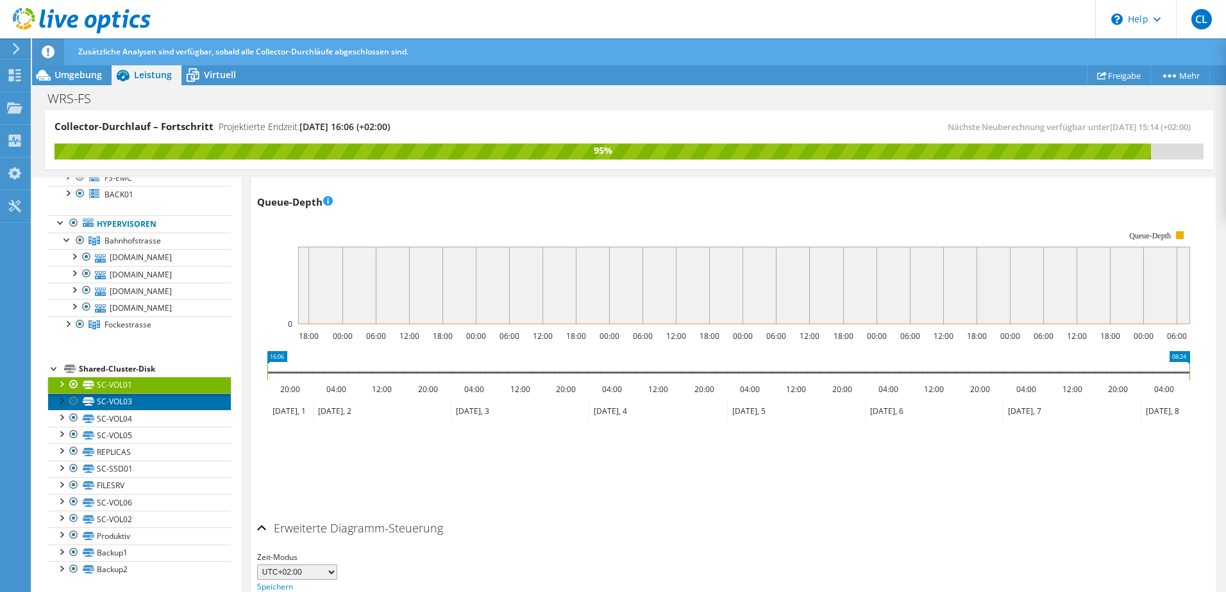
click at [101, 406] on link "SC-VOL03" at bounding box center [139, 402] width 183 height 17
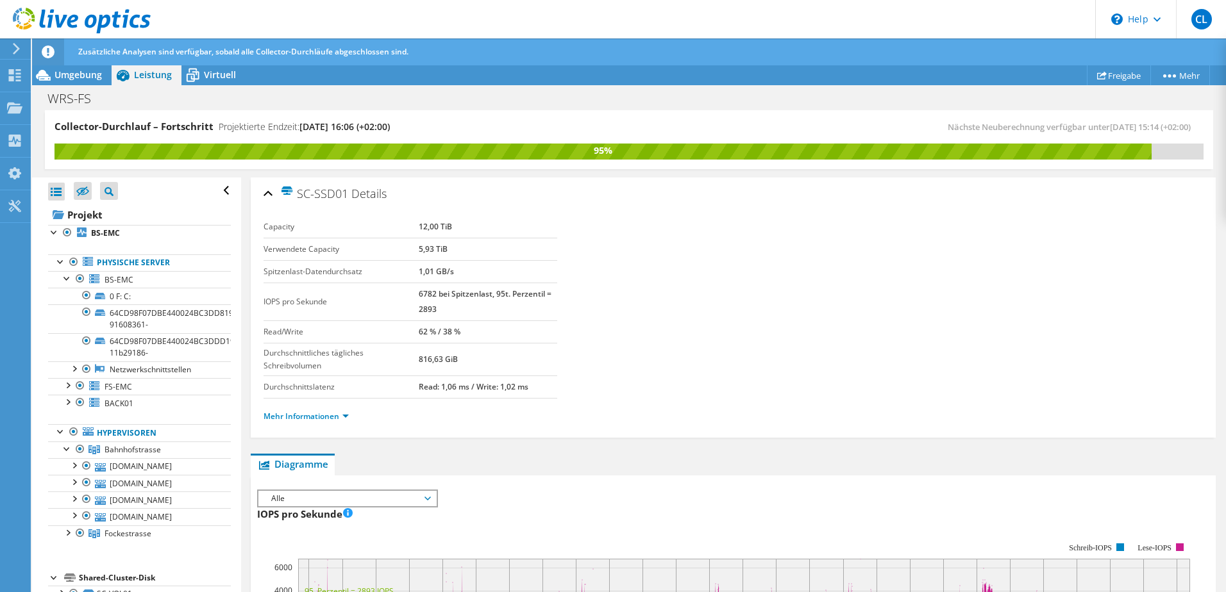
scroll to position [46, 0]
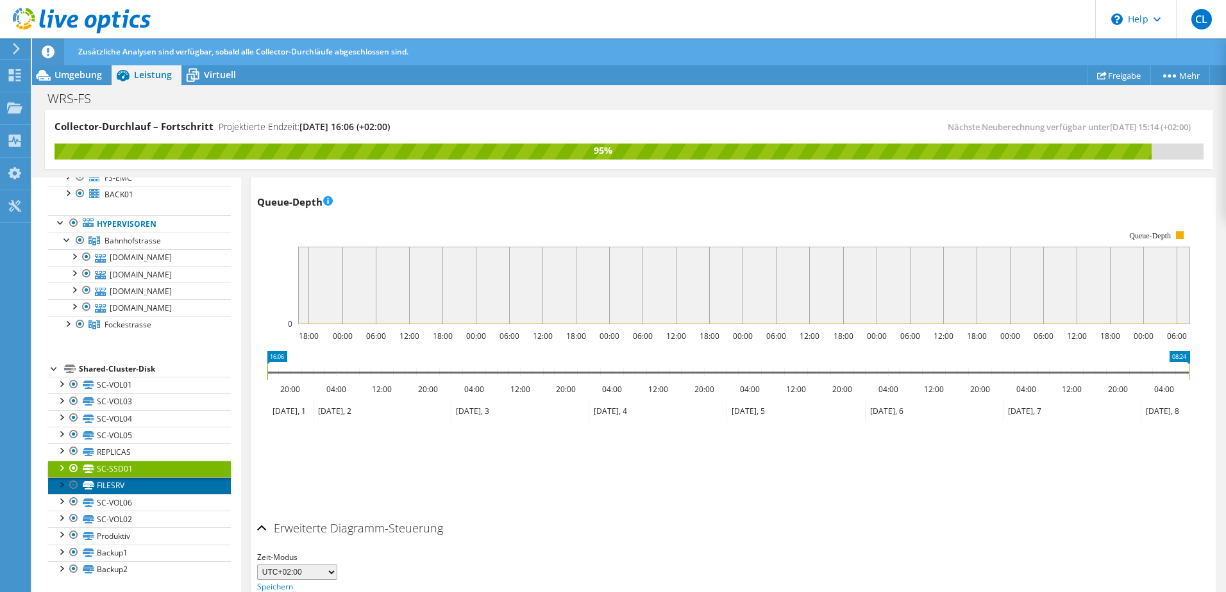
click at [94, 487] on link "FILESRV" at bounding box center [139, 486] width 183 height 17
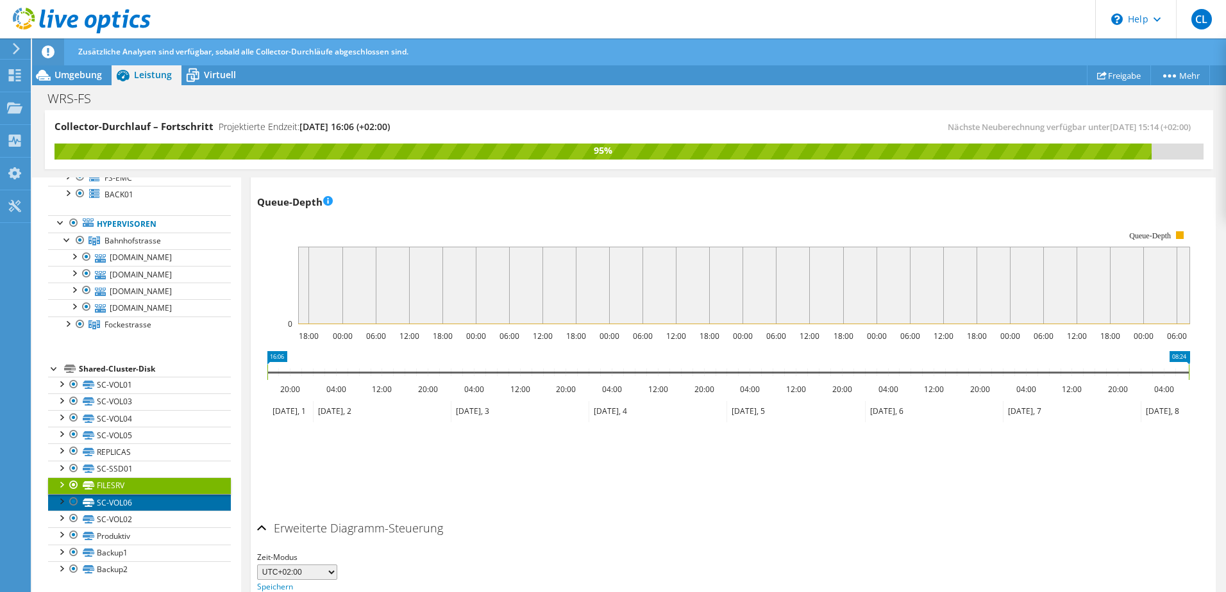
click at [126, 504] on link "SC-VOL06" at bounding box center [139, 502] width 183 height 17
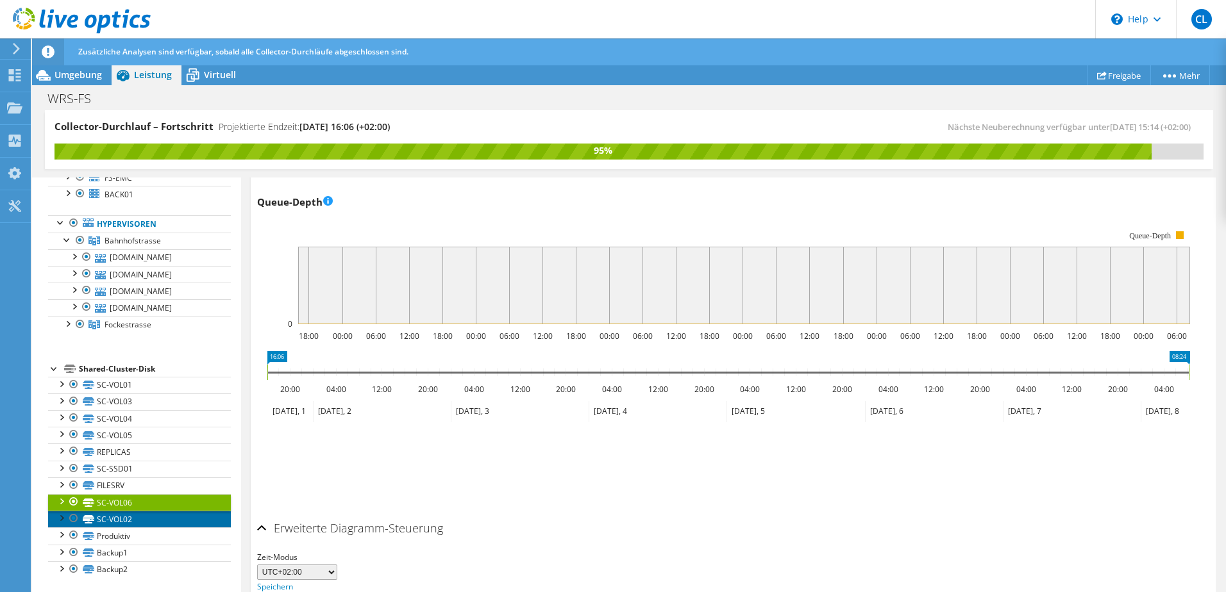
click at [104, 517] on link "SC-VOL02" at bounding box center [139, 519] width 183 height 17
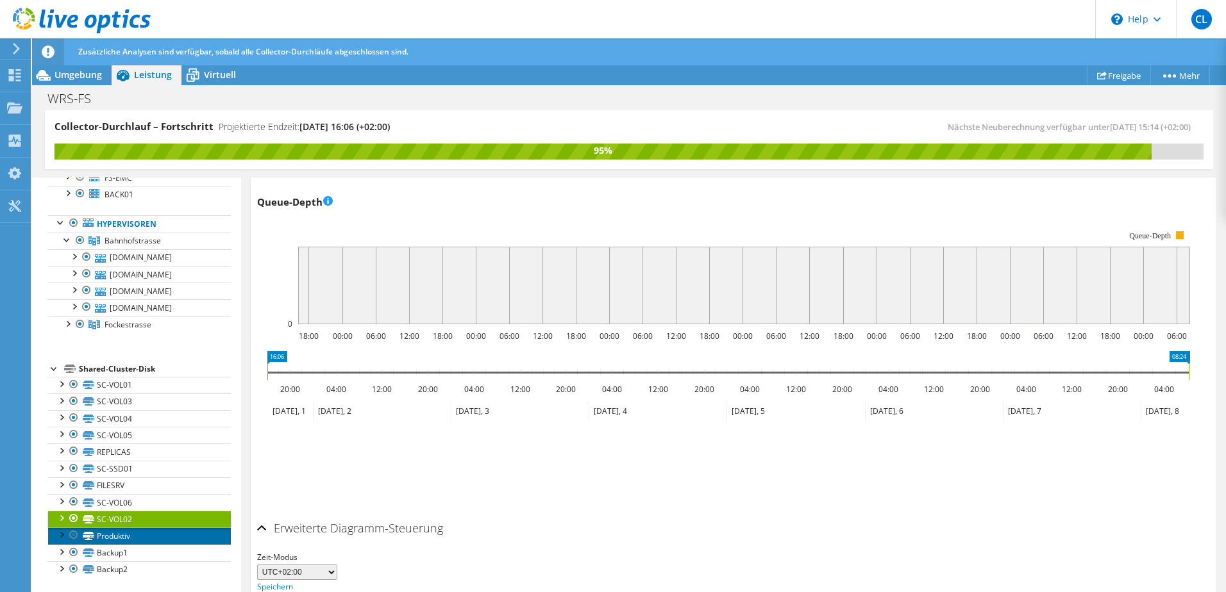
click at [106, 539] on link "Produktiv" at bounding box center [139, 536] width 183 height 17
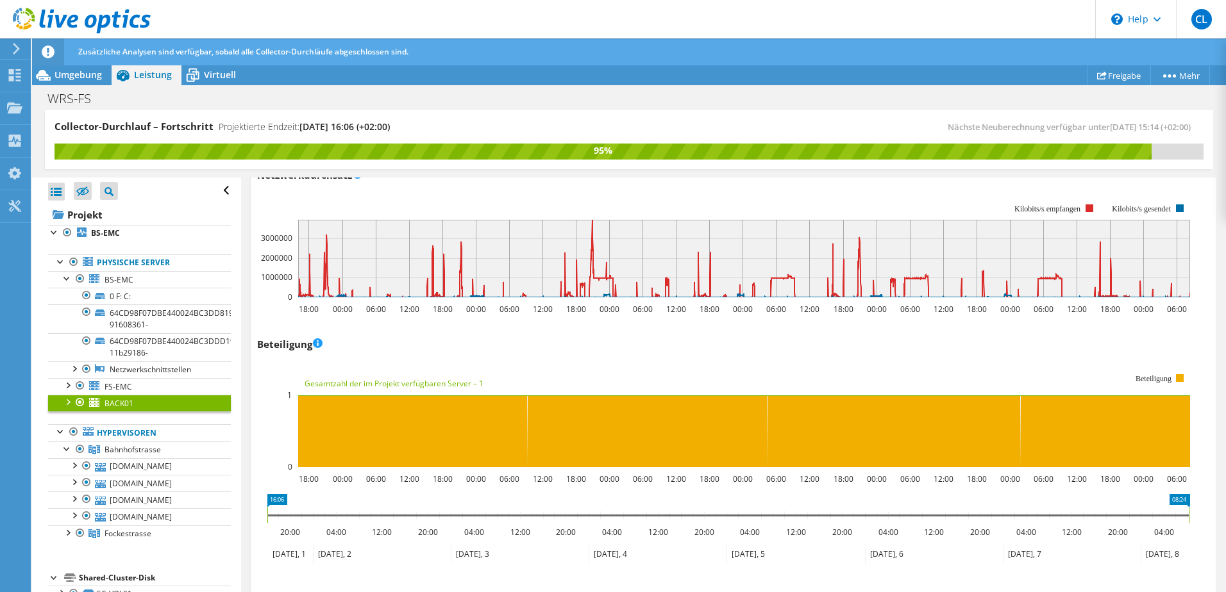
scroll to position [1667, 0]
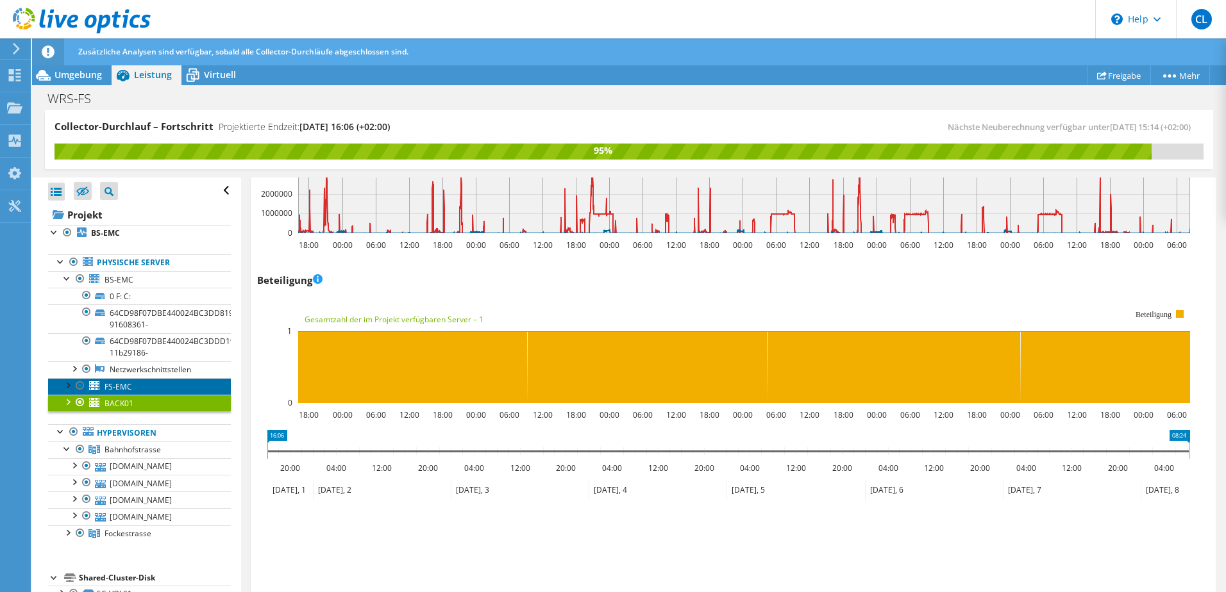
click at [98, 383] on icon at bounding box center [94, 385] width 10 height 9
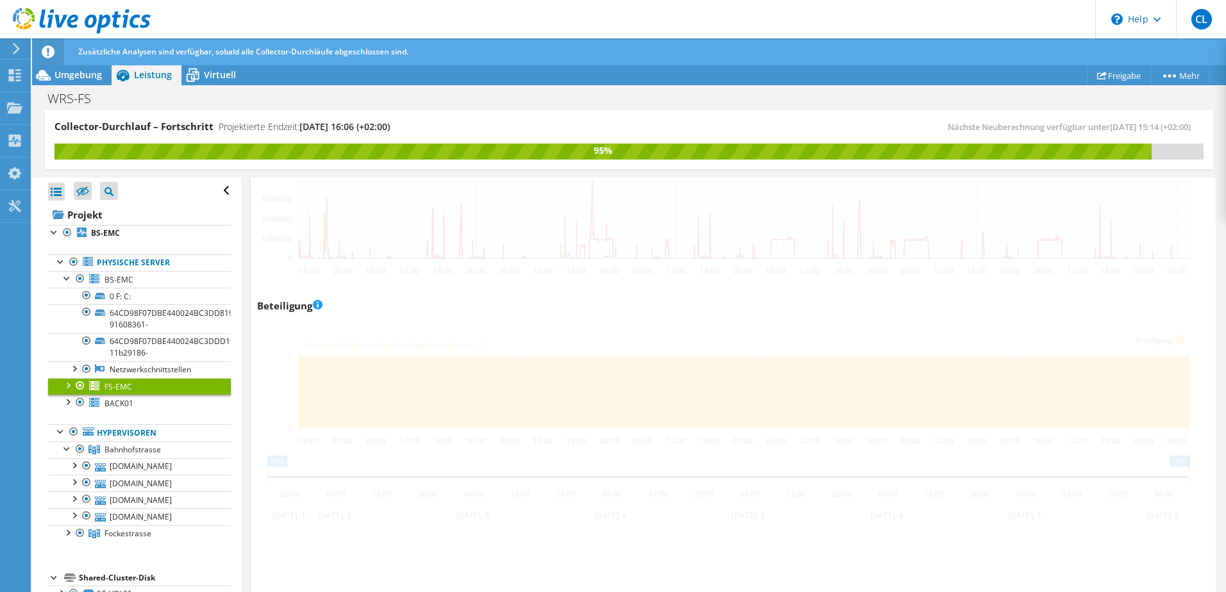
scroll to position [1703, 0]
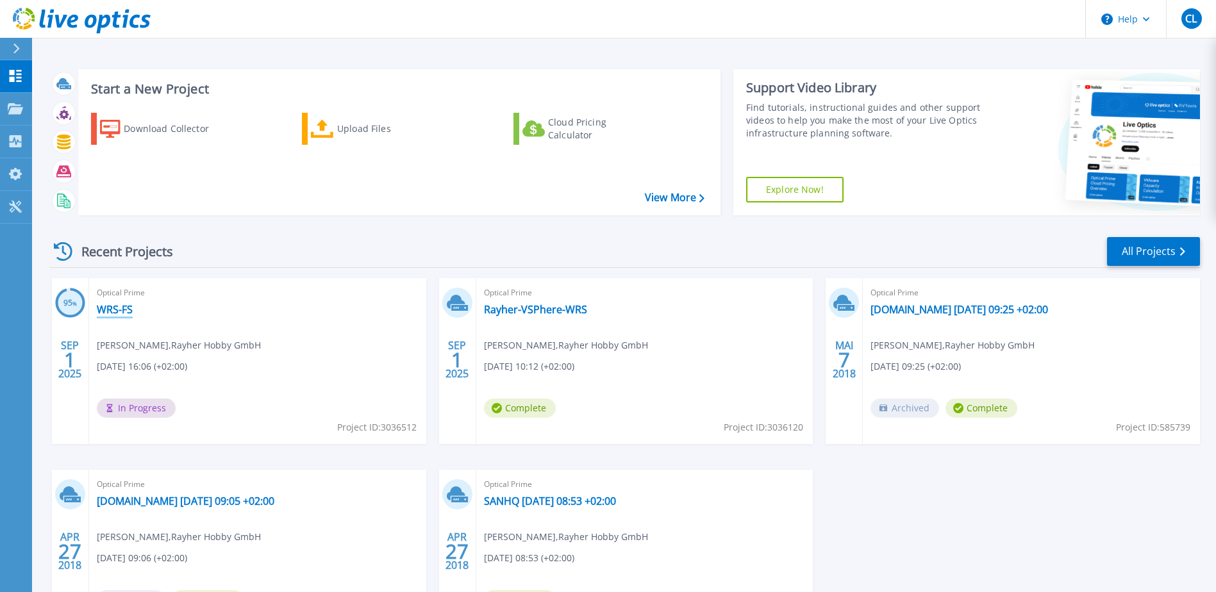
click at [115, 309] on link "WRS-FS" at bounding box center [115, 309] width 36 height 13
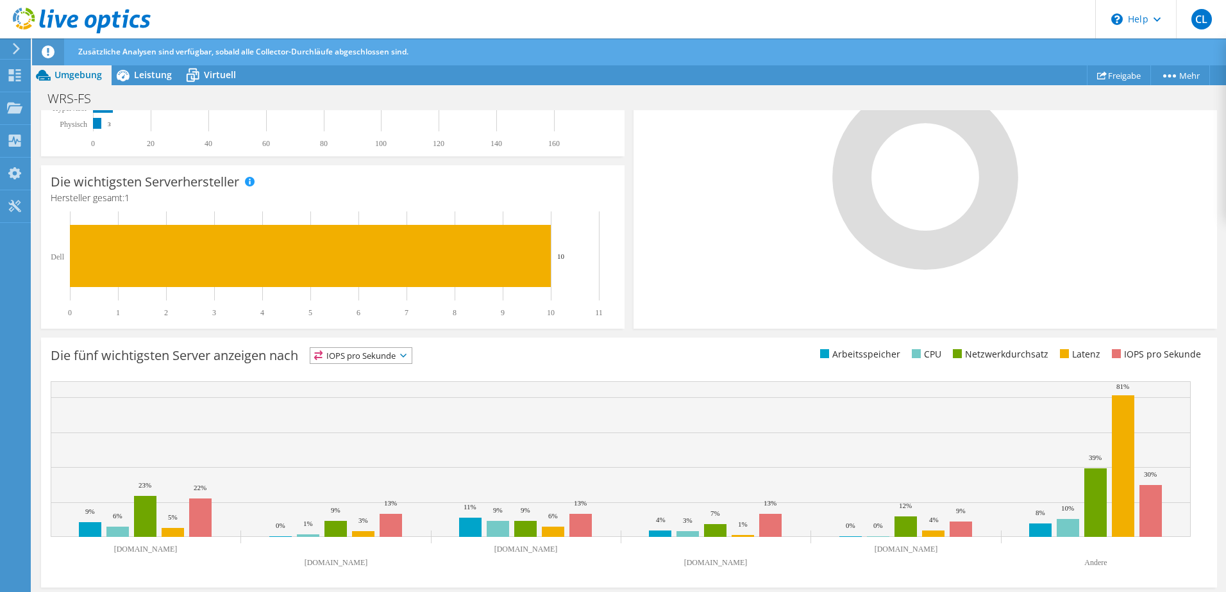
scroll to position [339, 0]
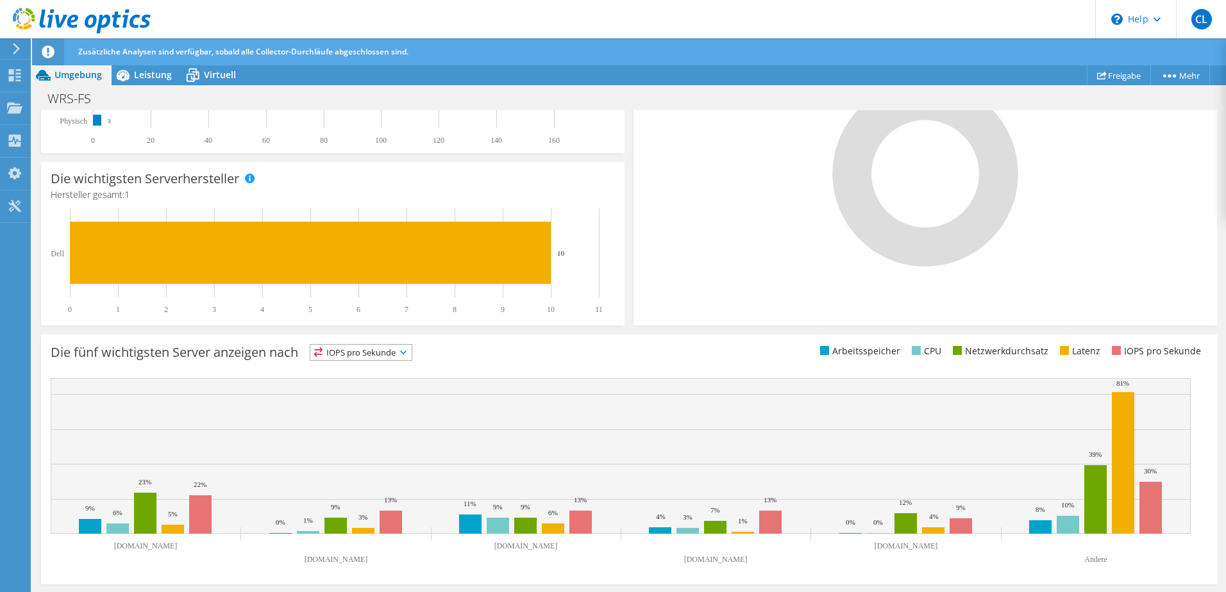
click at [398, 358] on span "IOPS pro Sekunde" at bounding box center [360, 352] width 101 height 15
click at [375, 444] on li "Latenz" at bounding box center [360, 441] width 101 height 18
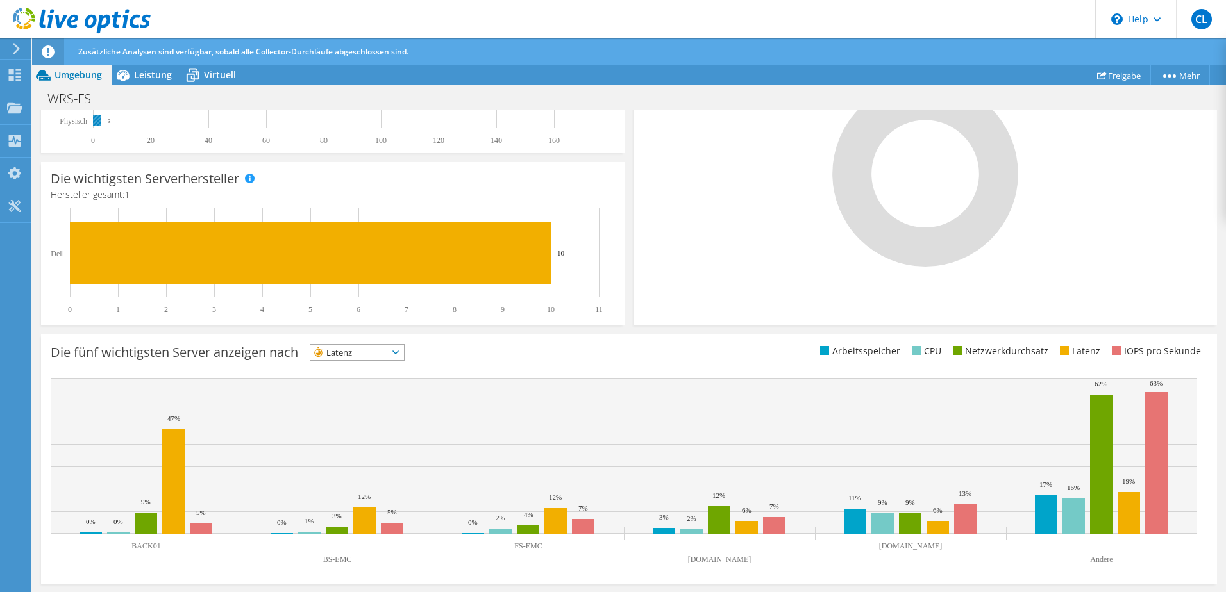
click at [99, 121] on rect at bounding box center [97, 120] width 8 height 11
click at [139, 73] on span "Leistung" at bounding box center [153, 75] width 38 height 12
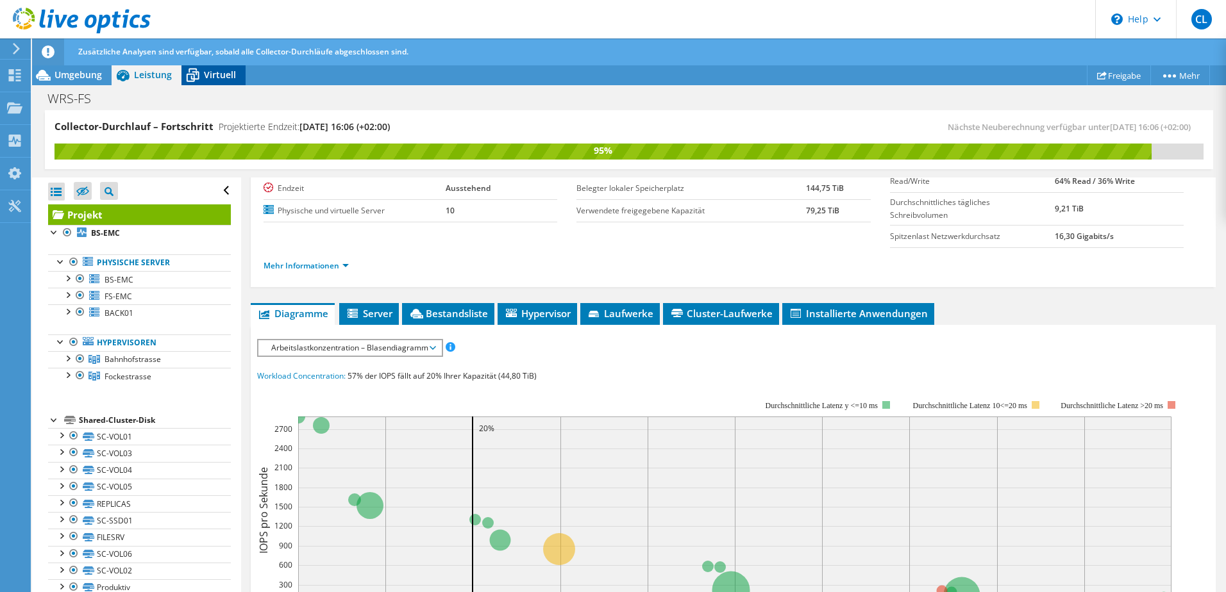
click at [227, 80] on span "Virtuell" at bounding box center [220, 75] width 32 height 12
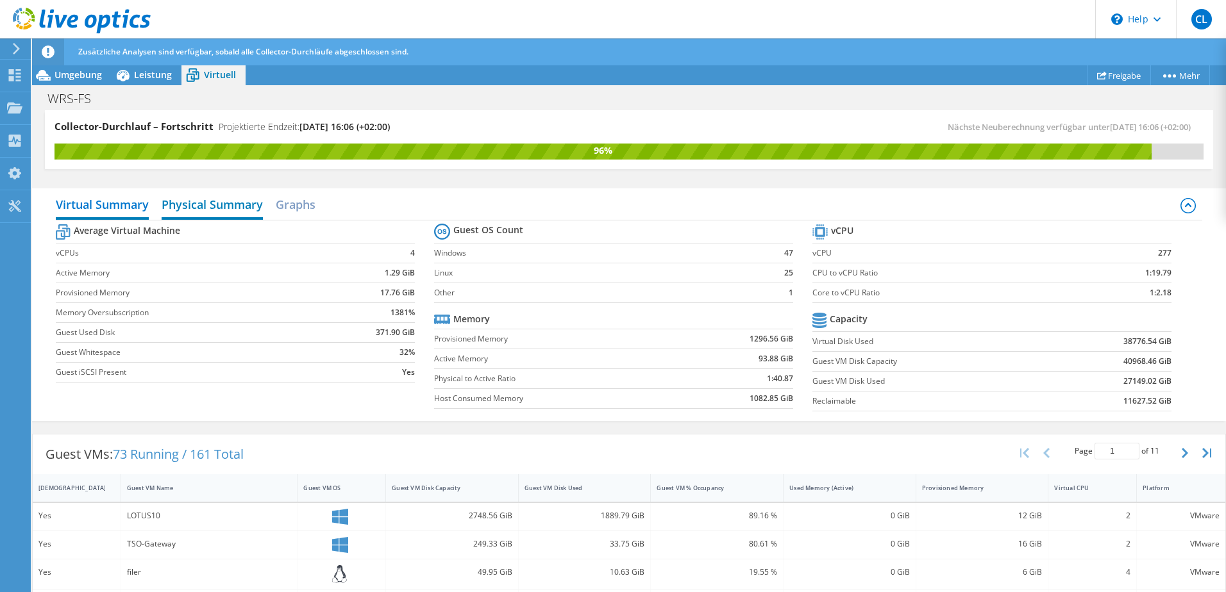
click at [217, 205] on h2 "Physical Summary" at bounding box center [212, 206] width 101 height 28
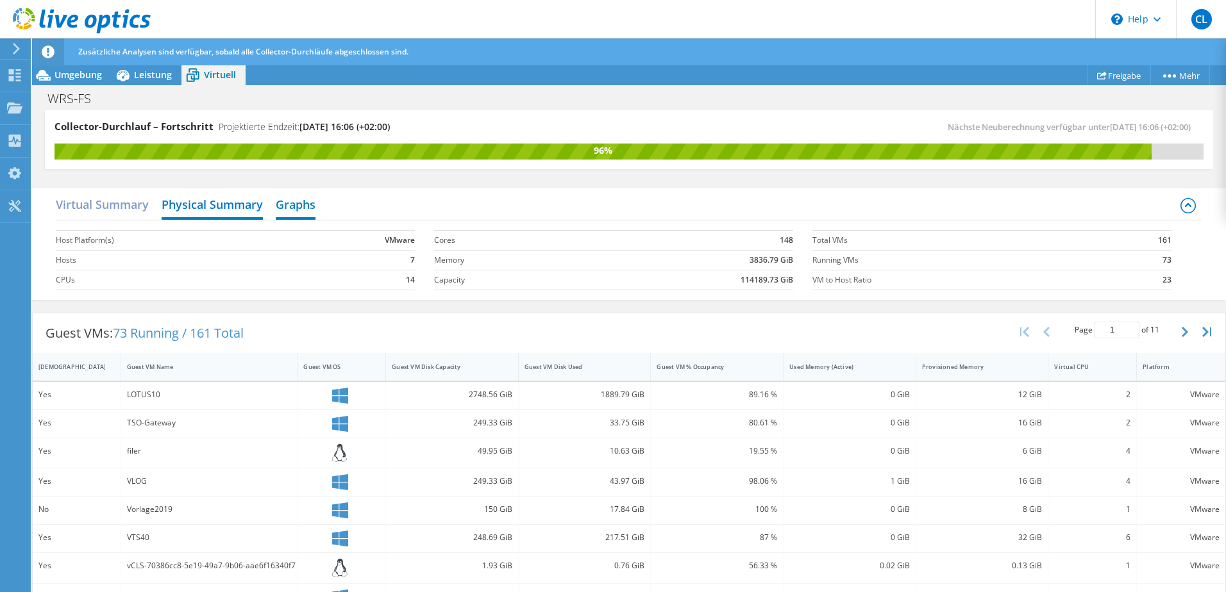
click at [299, 203] on h2 "Graphs" at bounding box center [296, 206] width 40 height 28
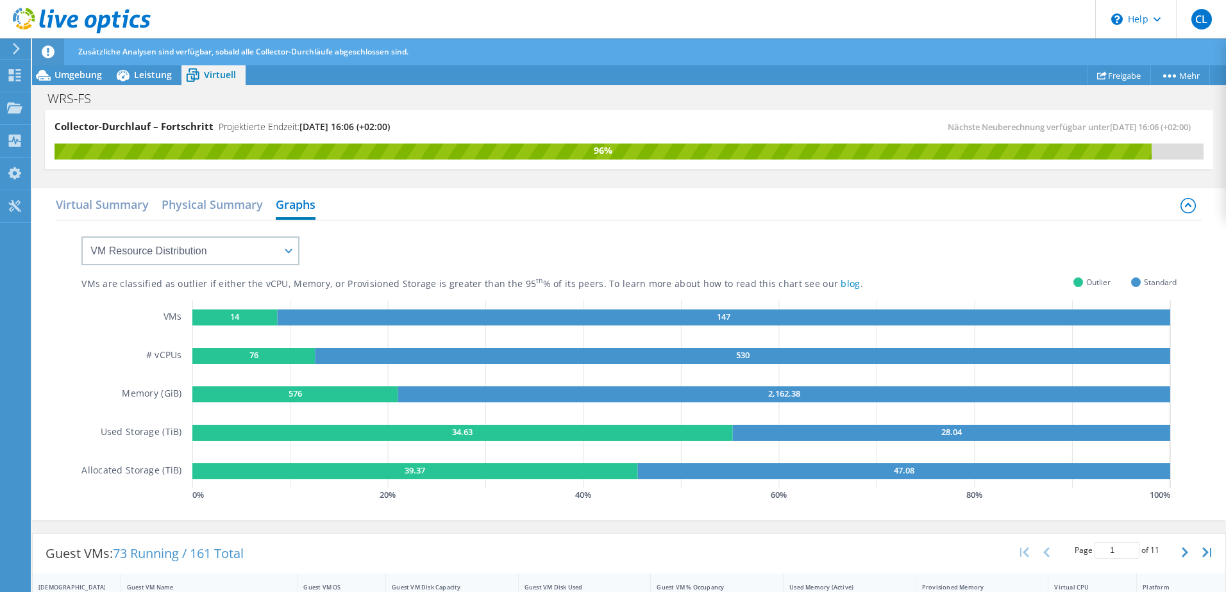
scroll to position [64, 0]
click at [190, 251] on select "VM Resource Distribution Provisioning Contrast Over Provisioning" at bounding box center [190, 251] width 218 height 29
select select "Provisioning Contrast"
click at [81, 237] on select "VM Resource Distribution Provisioning Contrast Over Provisioning" at bounding box center [190, 251] width 218 height 29
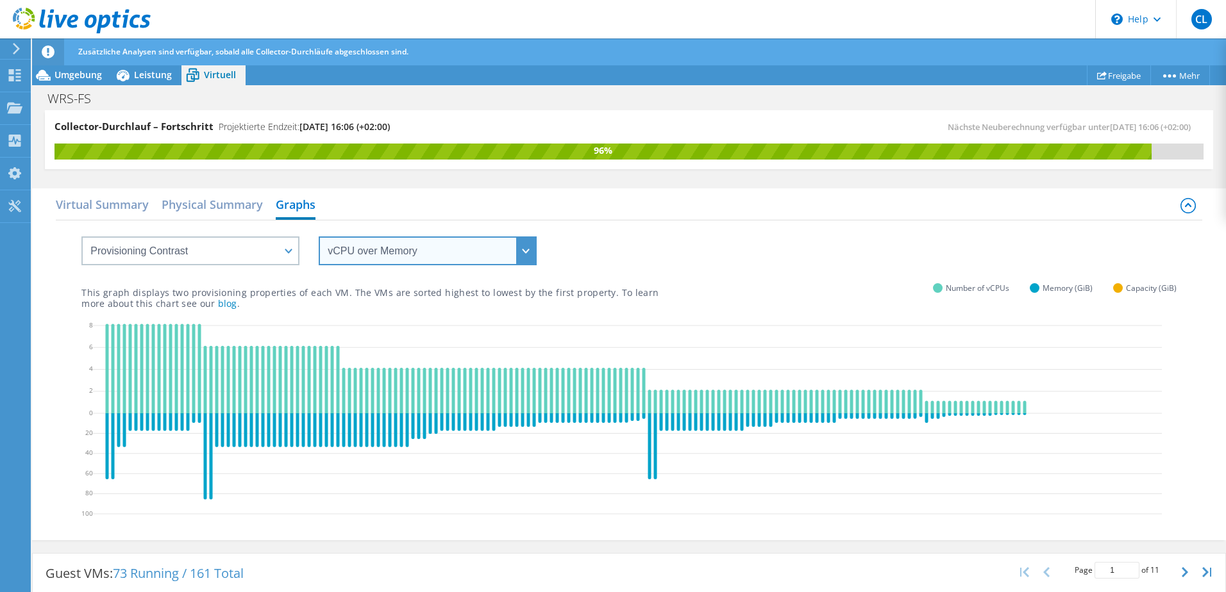
click at [469, 260] on select "vCPU over Memory vCPU over Capacity Memory over vCPU Memory over Capacity Capac…" at bounding box center [428, 251] width 218 height 29
click at [319, 237] on select "vCPU over Memory vCPU over Capacity Memory over vCPU Memory over Capacity Capac…" at bounding box center [428, 251] width 218 height 29
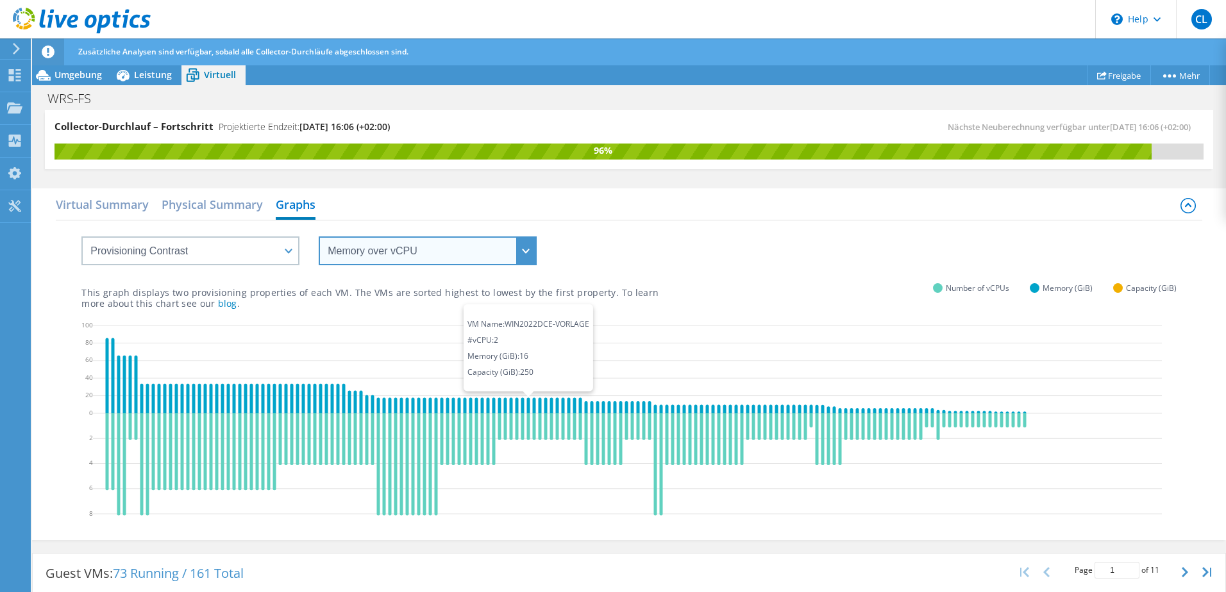
scroll to position [244, 0]
click at [504, 254] on select "vCPU over Memory vCPU over Capacity Memory over vCPU Memory over Capacity Capac…" at bounding box center [428, 251] width 218 height 29
select select "Capacity over Memory"
click at [319, 237] on select "vCPU over Memory vCPU over Capacity Memory over vCPU Memory over Capacity Capac…" at bounding box center [428, 251] width 218 height 29
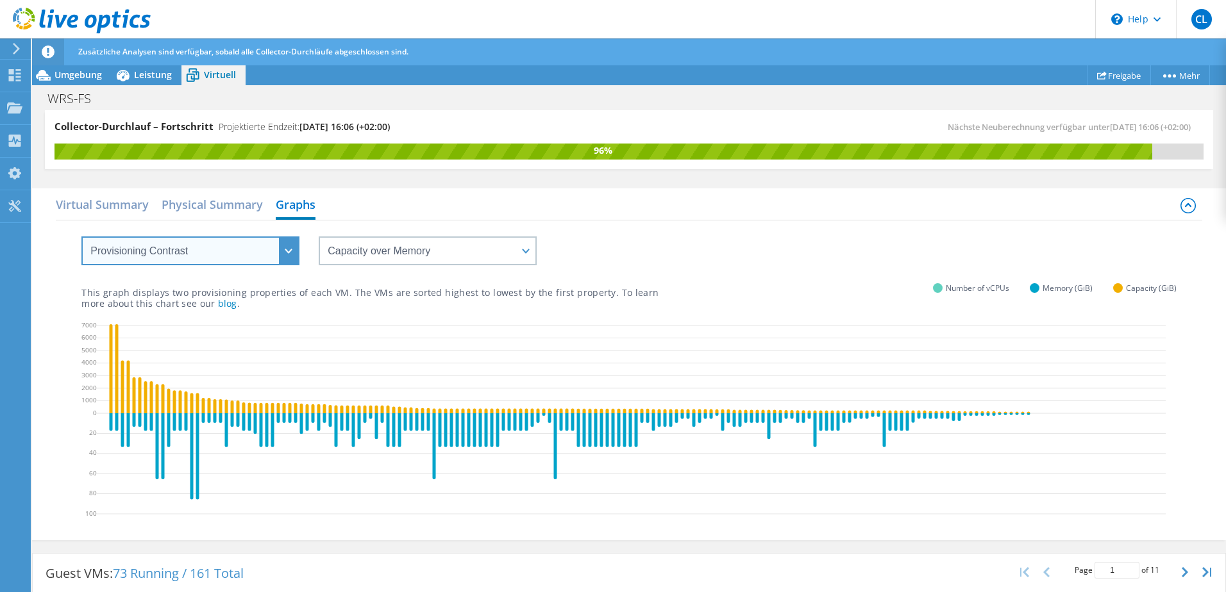
click at [228, 242] on select "VM Resource Distribution Provisioning Contrast Over Provisioning" at bounding box center [190, 251] width 218 height 29
select select "Over Provisioning"
click at [81, 237] on select "VM Resource Distribution Provisioning Contrast Over Provisioning" at bounding box center [190, 251] width 218 height 29
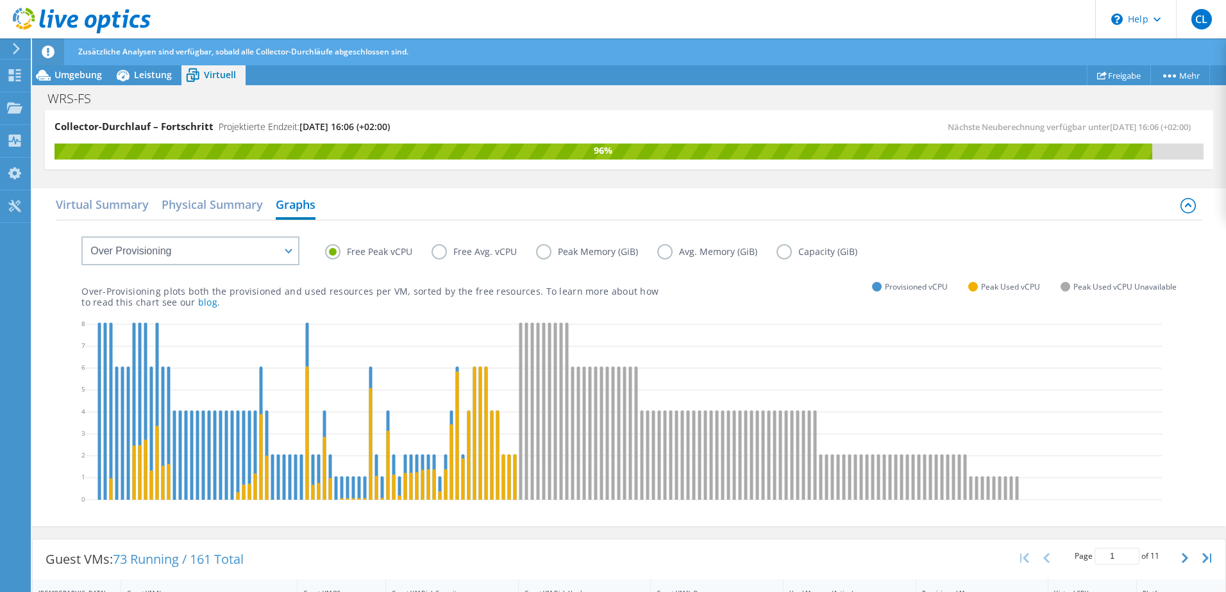
drag, startPoint x: 99, startPoint y: 357, endPoint x: 77, endPoint y: 359, distance: 22.5
click at [77, 359] on div "Free Peak vCPU Free Avg. vCPU Peak Memory (GiB) Avg. Memory (GiB) Capacity (GiB…" at bounding box center [629, 372] width 1146 height 303
drag, startPoint x: 370, startPoint y: 418, endPoint x: 335, endPoint y: 405, distance: 37.7
click at [335, 405] on icon at bounding box center [623, 414] width 1076 height 192
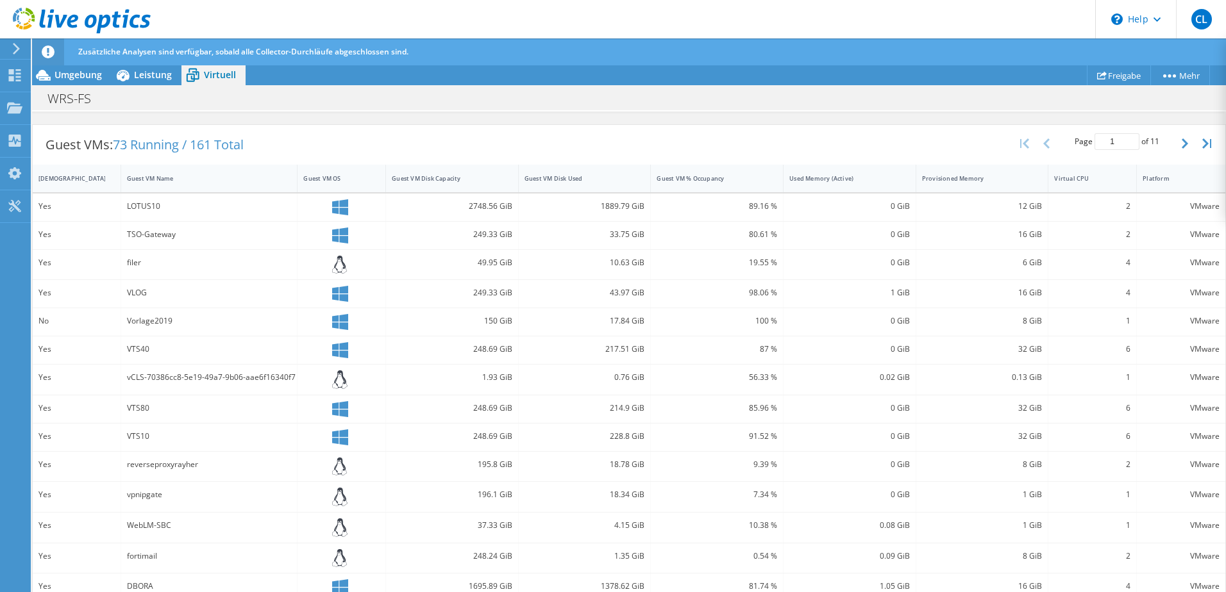
scroll to position [394, 0]
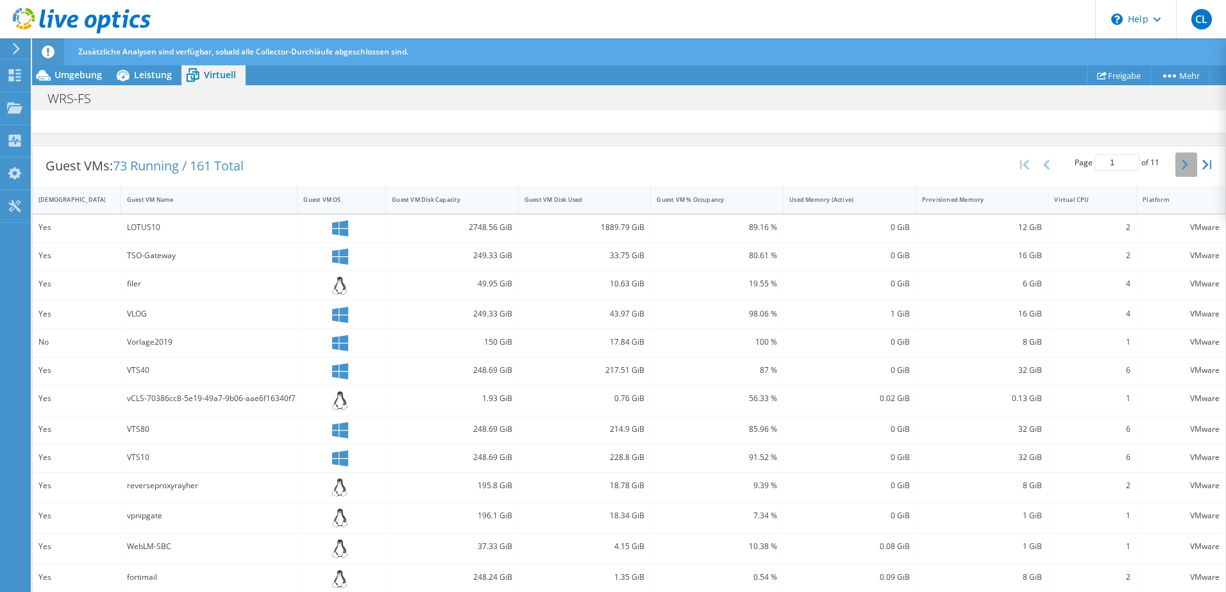
click at [1175, 163] on button "button" at bounding box center [1186, 165] width 22 height 24
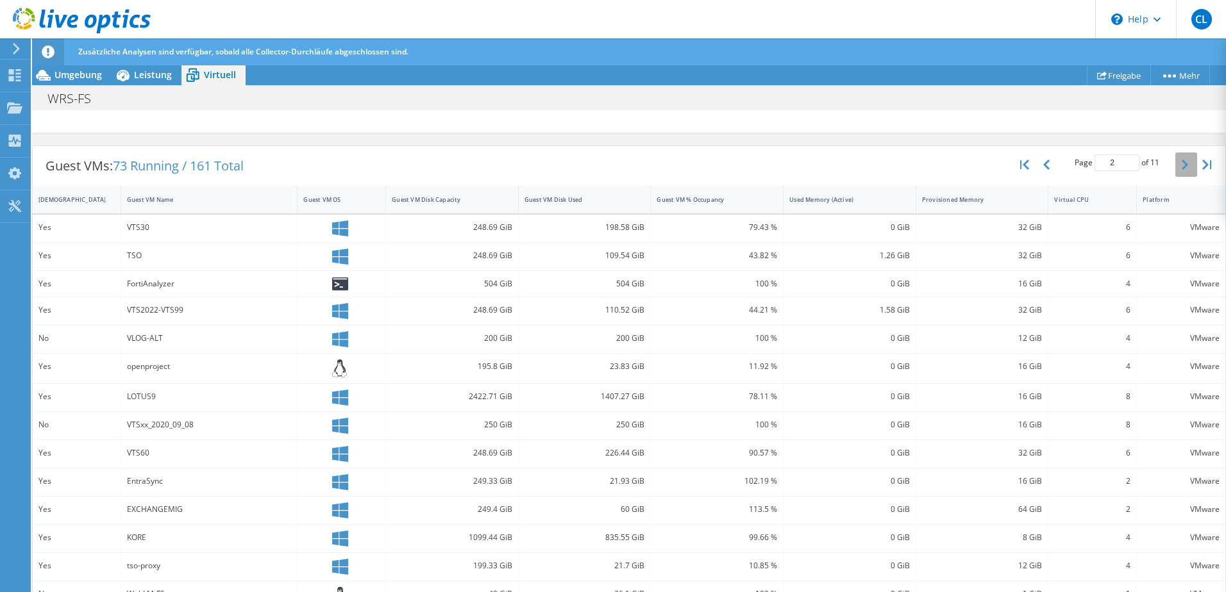
click at [1175, 163] on button "button" at bounding box center [1186, 165] width 22 height 24
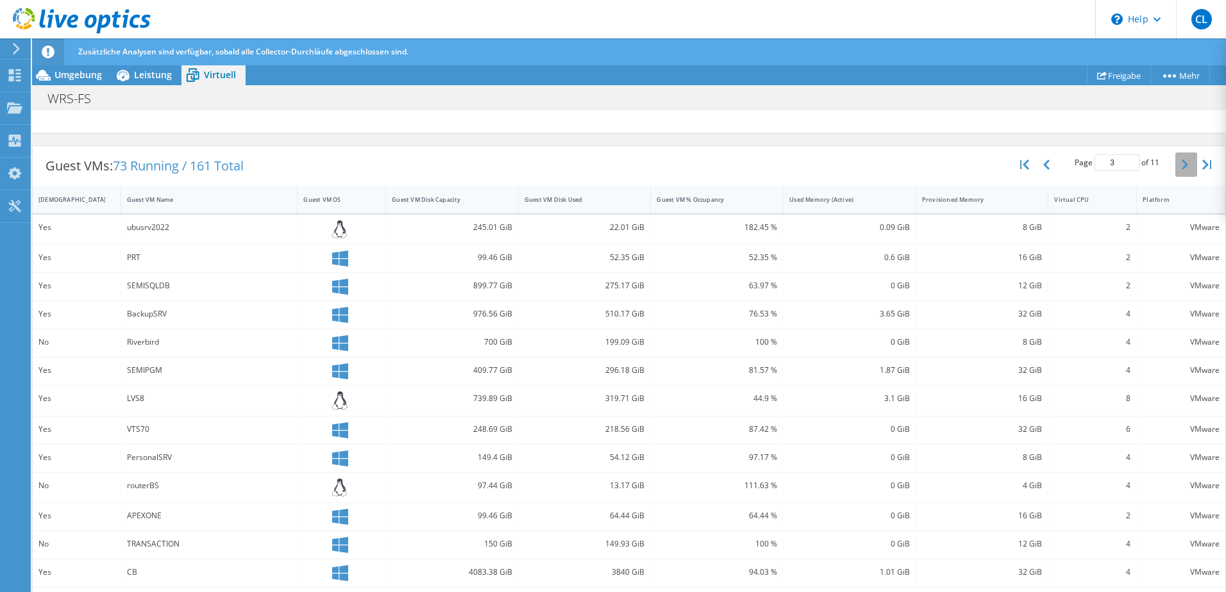
click at [1175, 163] on button "button" at bounding box center [1186, 165] width 22 height 24
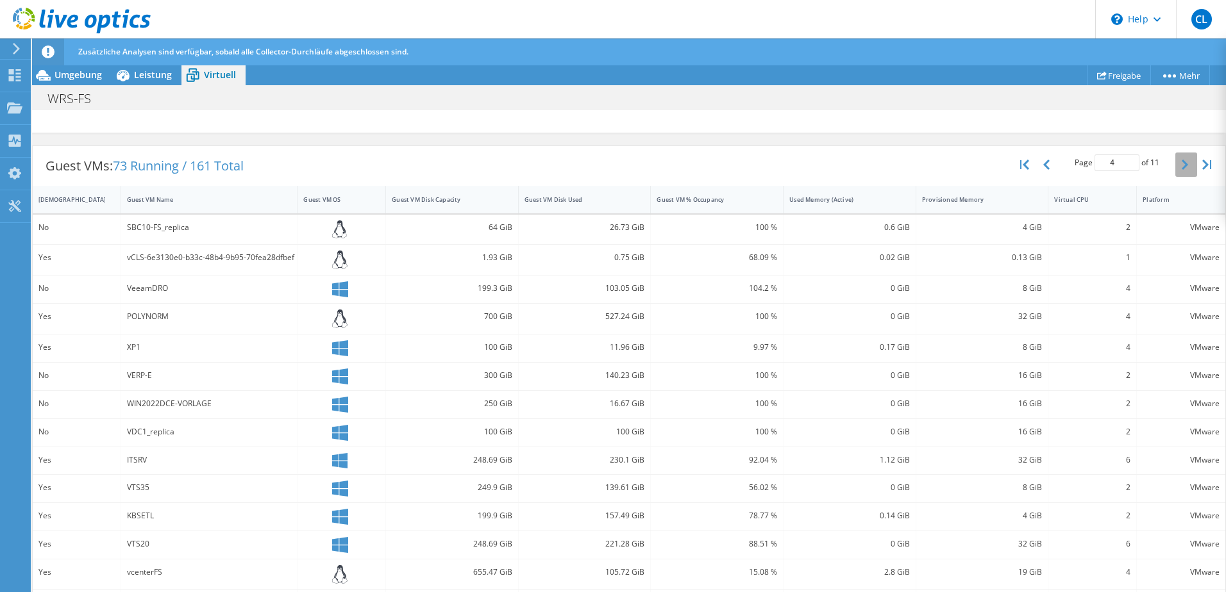
click at [1175, 163] on button "button" at bounding box center [1186, 165] width 22 height 24
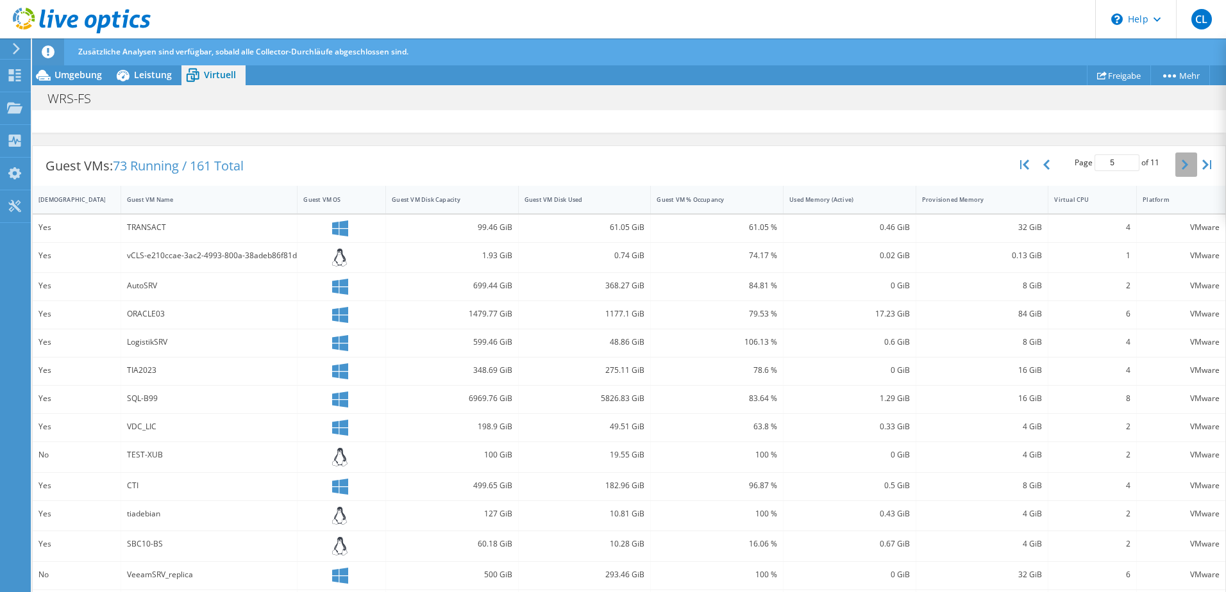
click at [1175, 163] on button "button" at bounding box center [1186, 165] width 22 height 24
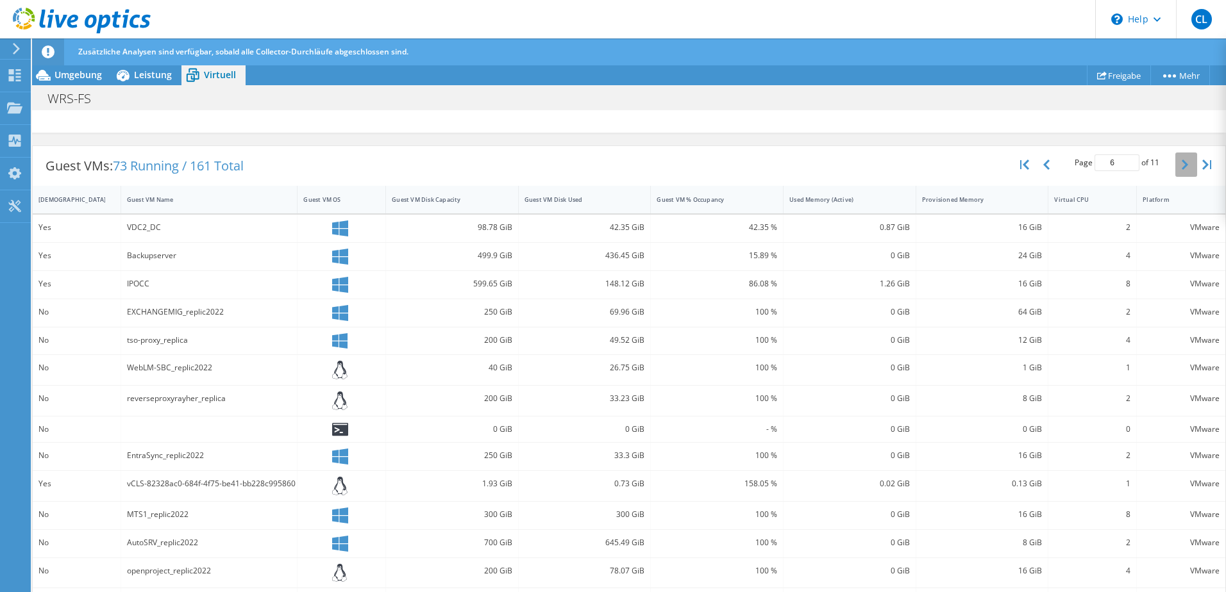
click at [1175, 163] on button "button" at bounding box center [1186, 165] width 22 height 24
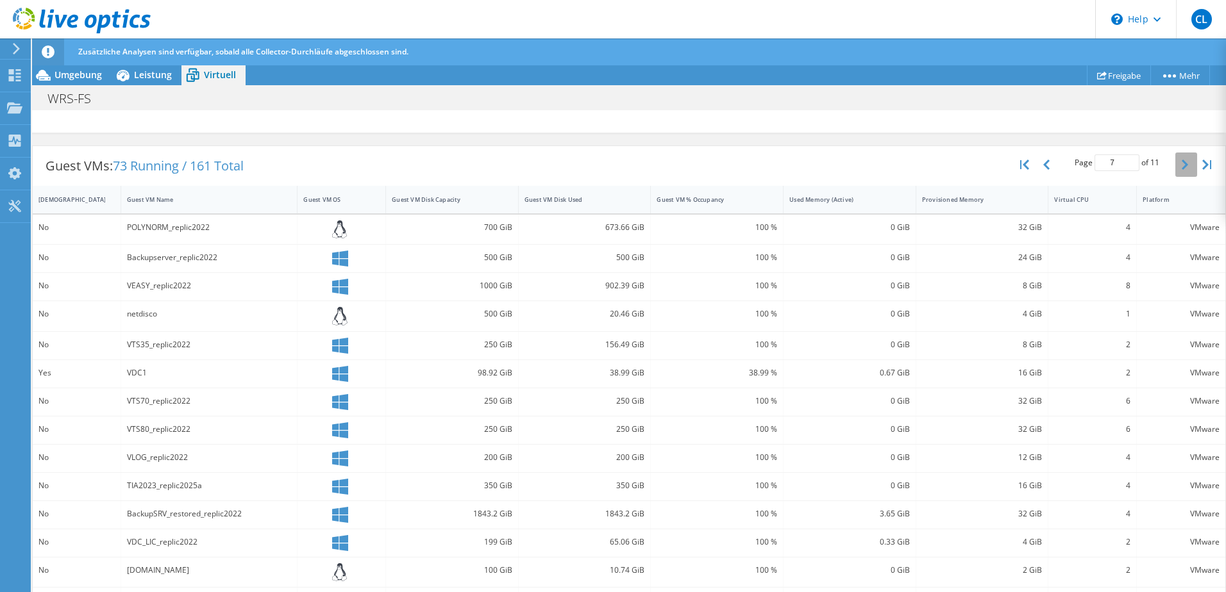
click at [1175, 163] on button "button" at bounding box center [1186, 165] width 22 height 24
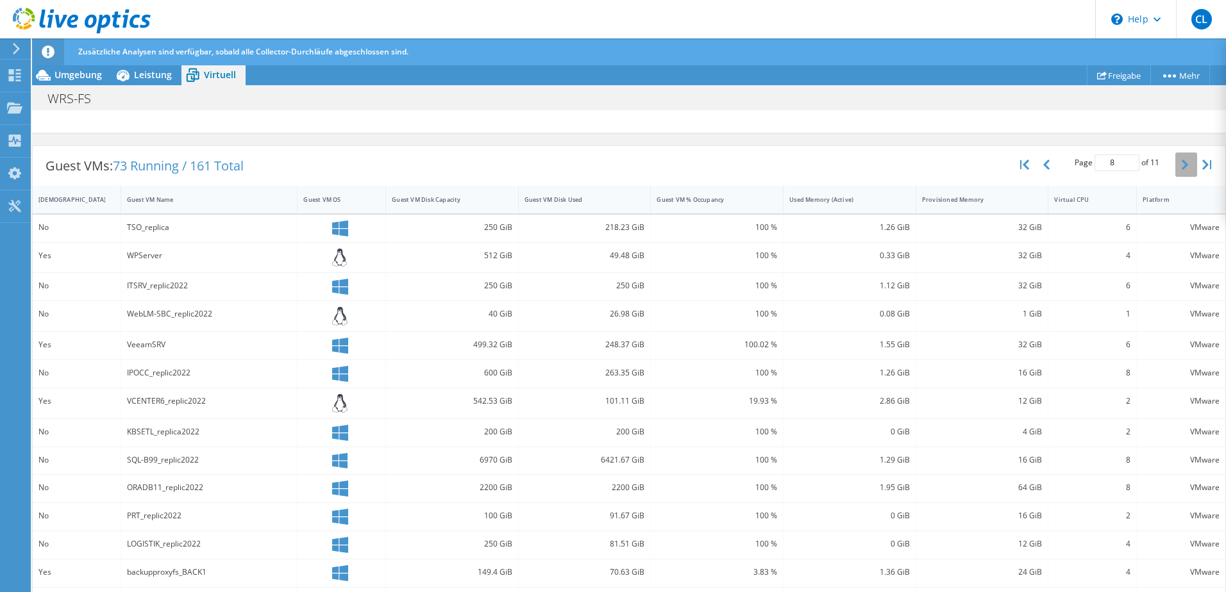
click at [1175, 163] on button "button" at bounding box center [1186, 165] width 22 height 24
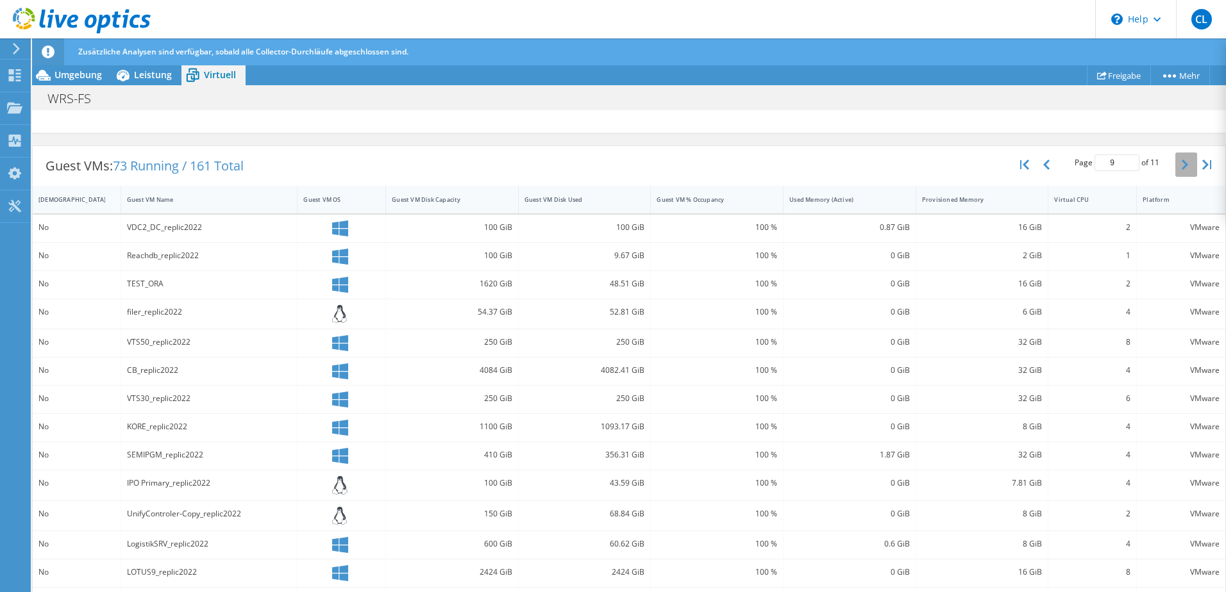
click at [1175, 163] on button "button" at bounding box center [1186, 165] width 22 height 24
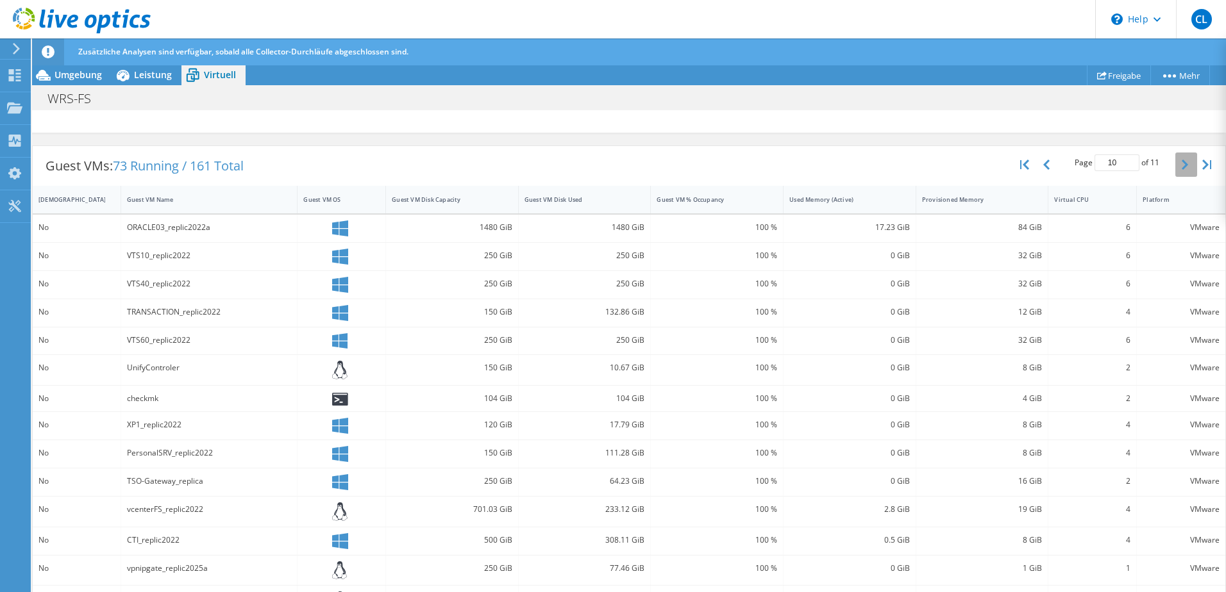
click at [1175, 163] on button "button" at bounding box center [1186, 165] width 22 height 24
type input "11"
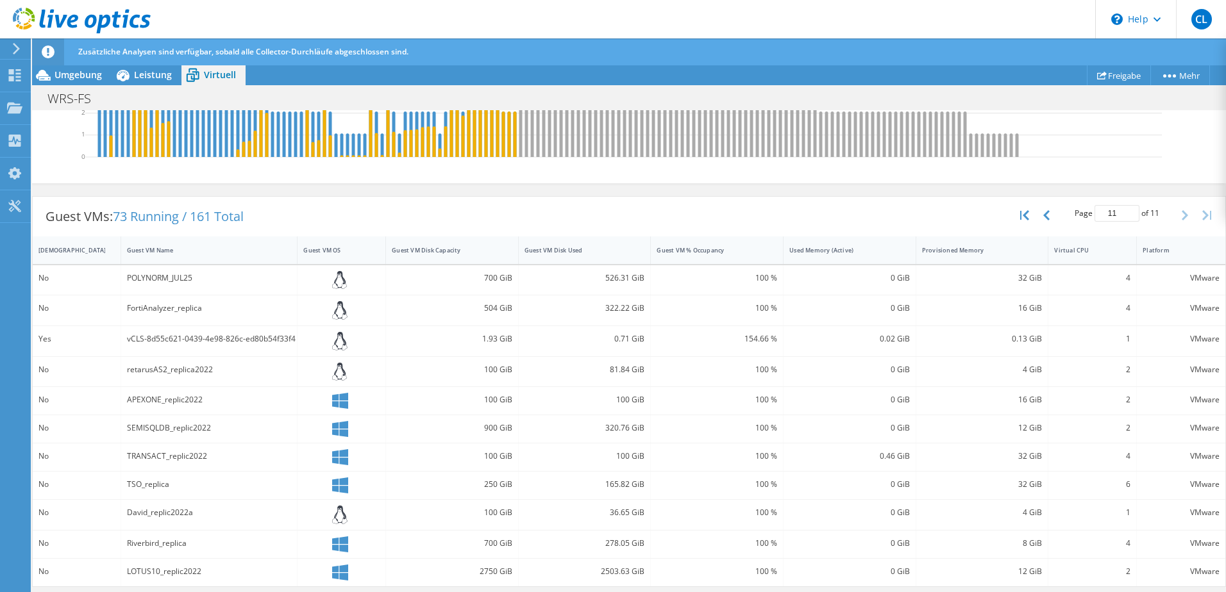
click at [1169, 163] on div "Free Peak vCPU Free Avg. vCPU Peak Memory (GiB) Avg. Memory (GiB) Capacity (GiB…" at bounding box center [629, 29] width 1146 height 303
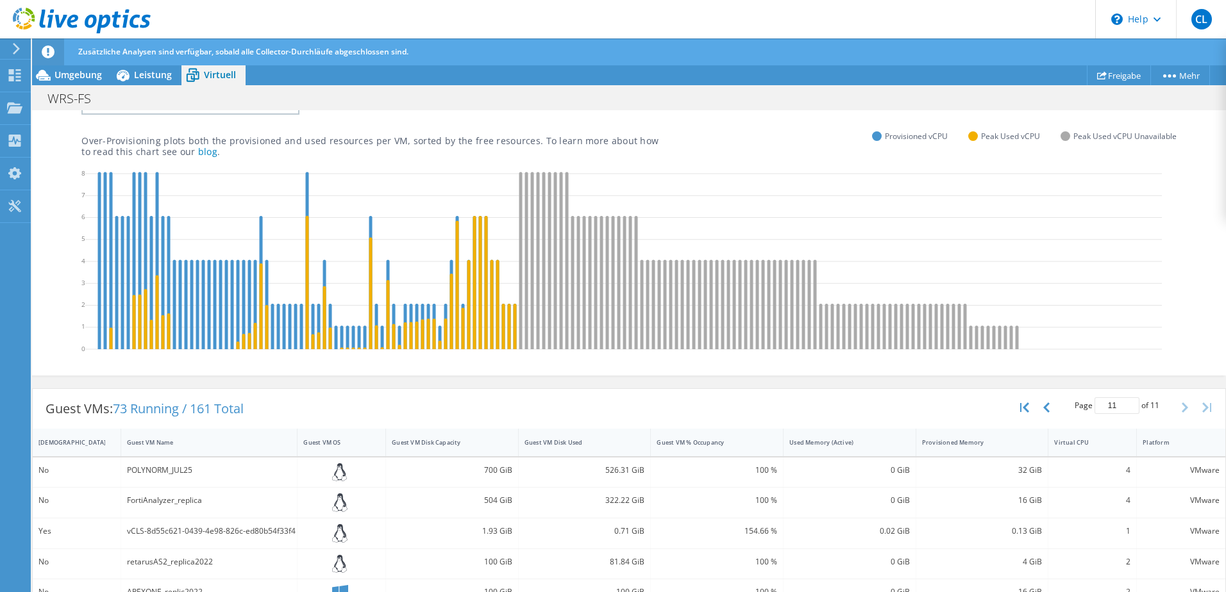
scroll to position [244, 0]
click at [39, 203] on div "Tools" at bounding box center [47, 206] width 35 height 32
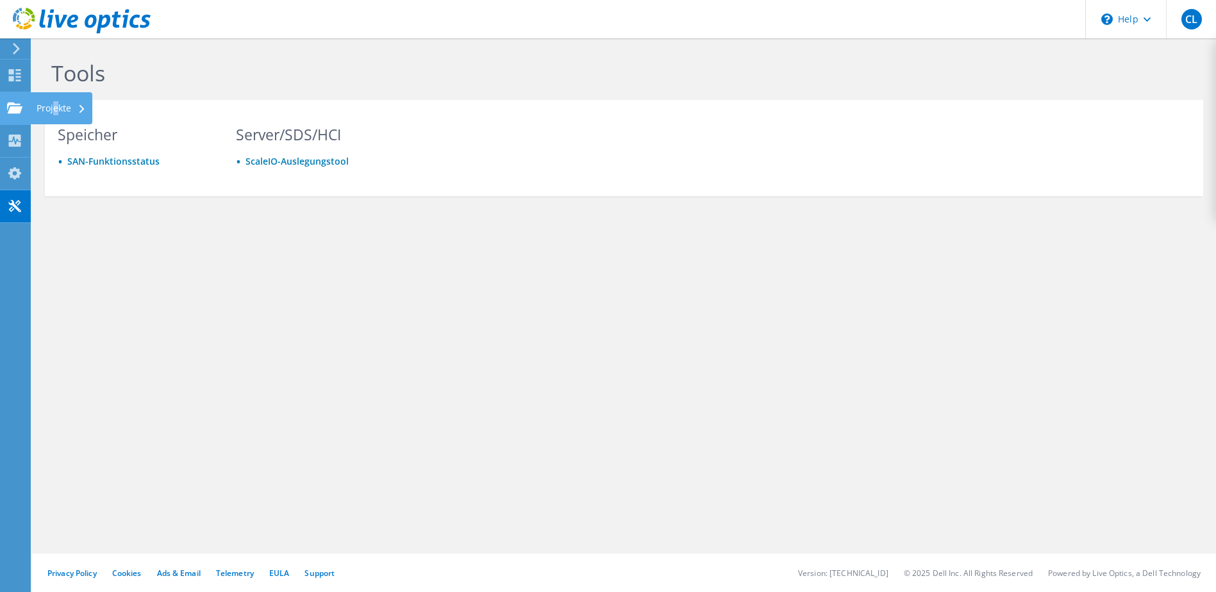
click at [58, 106] on div "Projekte" at bounding box center [61, 108] width 62 height 32
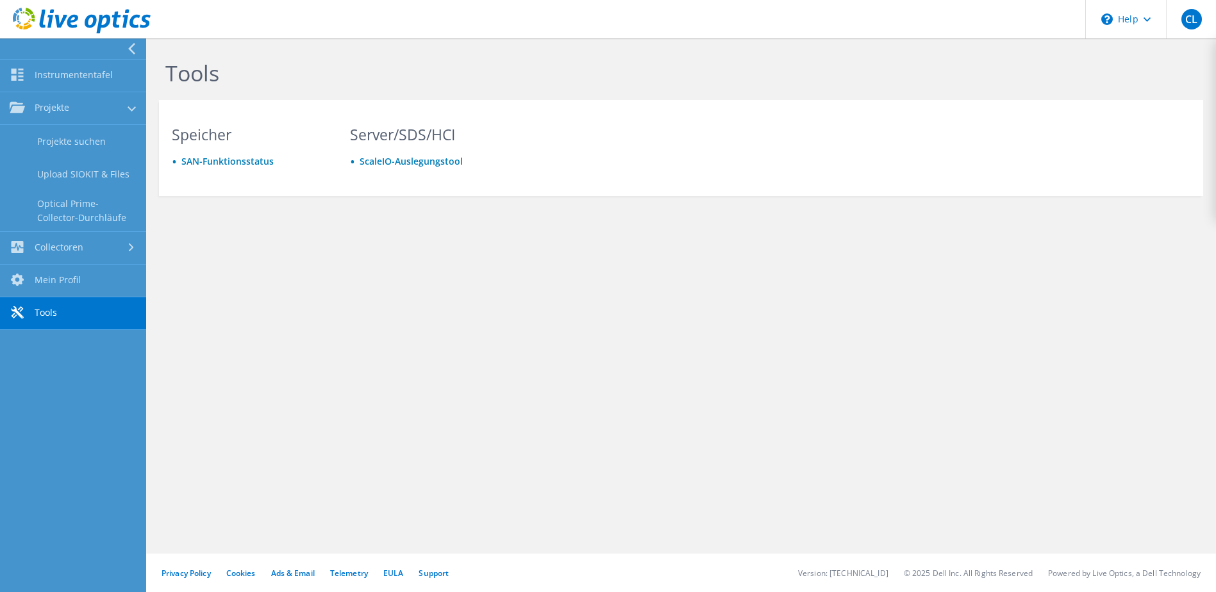
click at [328, 255] on div "Tools [PERSON_NAME] SAN-Funktionsstatus Server/SDS/HCI ScaleIO-Auslegungstool" at bounding box center [681, 155] width 1070 height 235
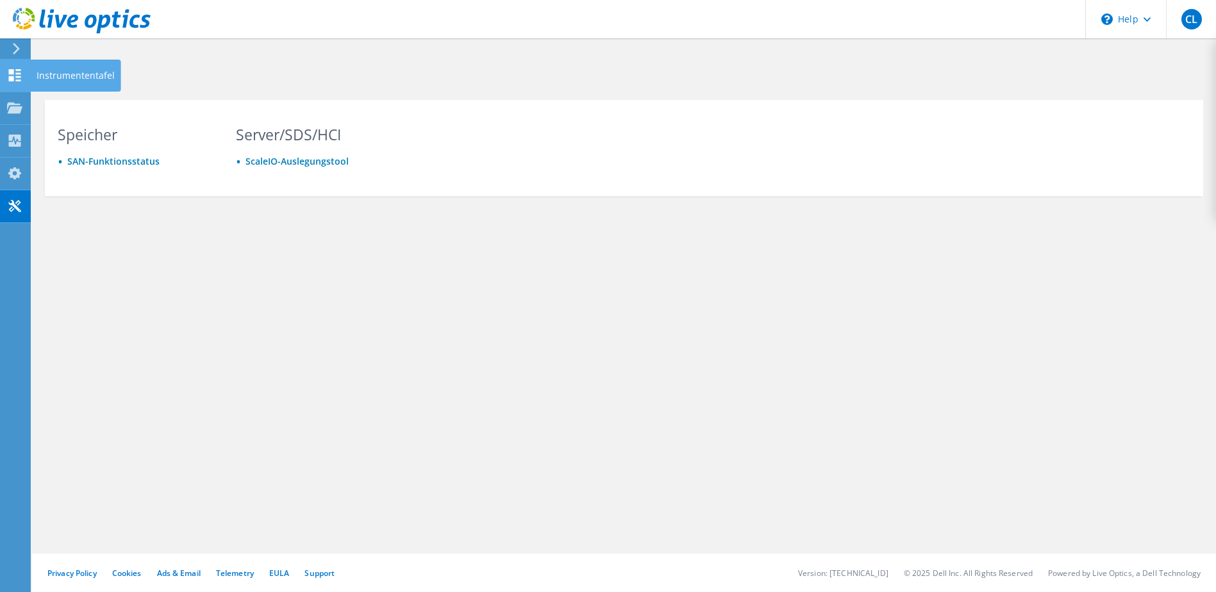
click at [72, 71] on div "Instrumententafel" at bounding box center [75, 76] width 91 height 32
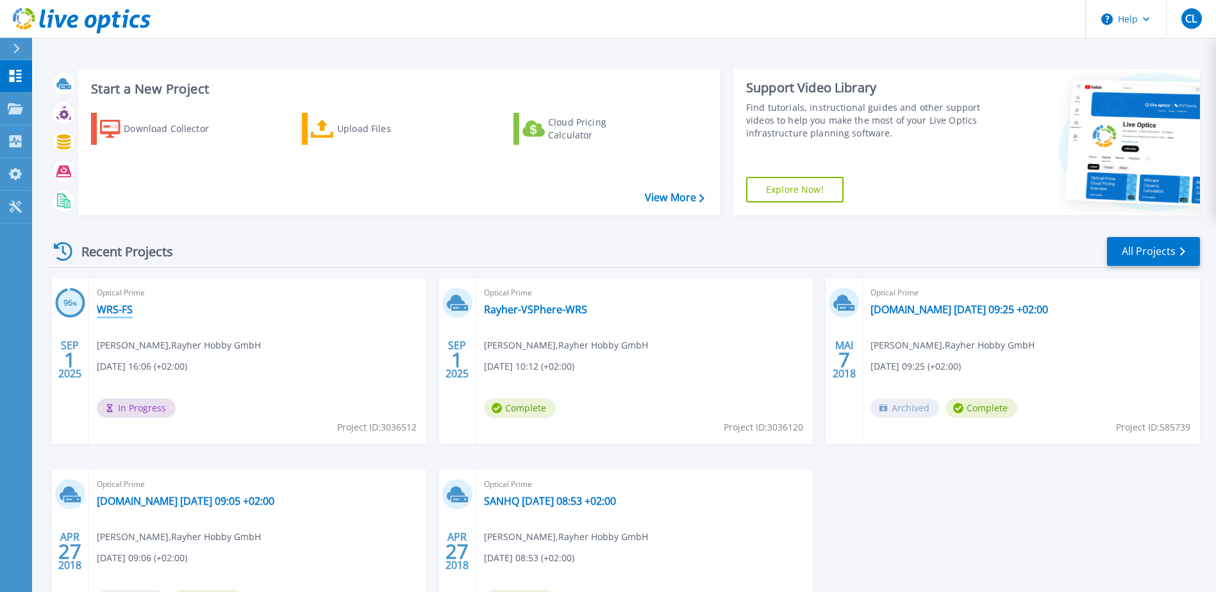
click at [105, 309] on link "WRS-FS" at bounding box center [115, 309] width 36 height 13
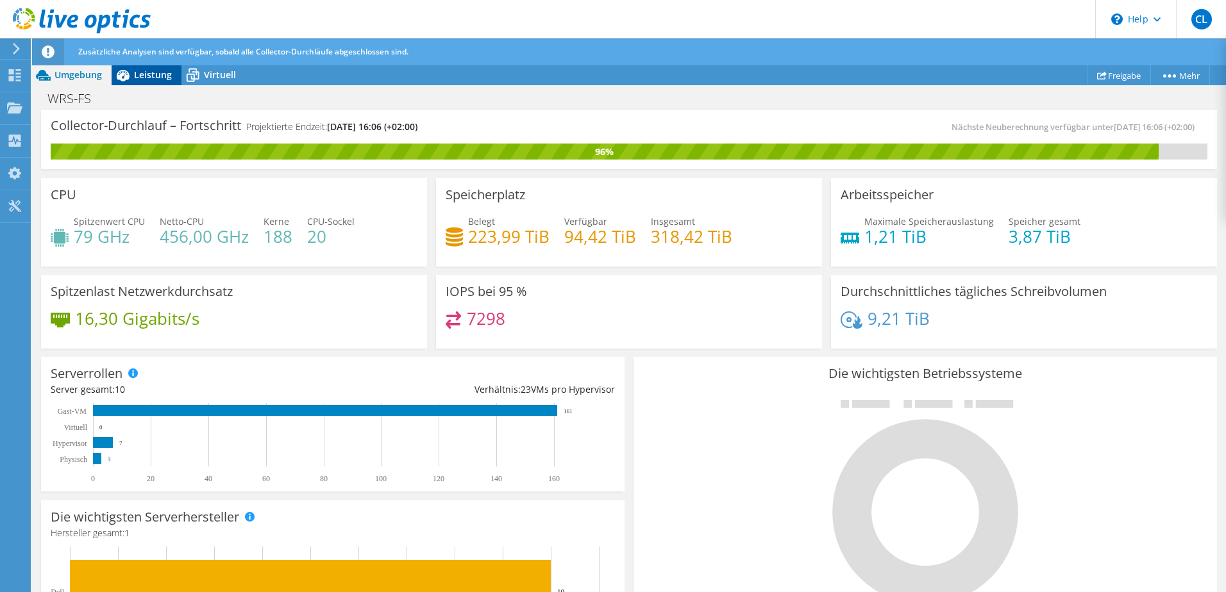
click at [154, 73] on span "Leistung" at bounding box center [153, 75] width 38 height 12
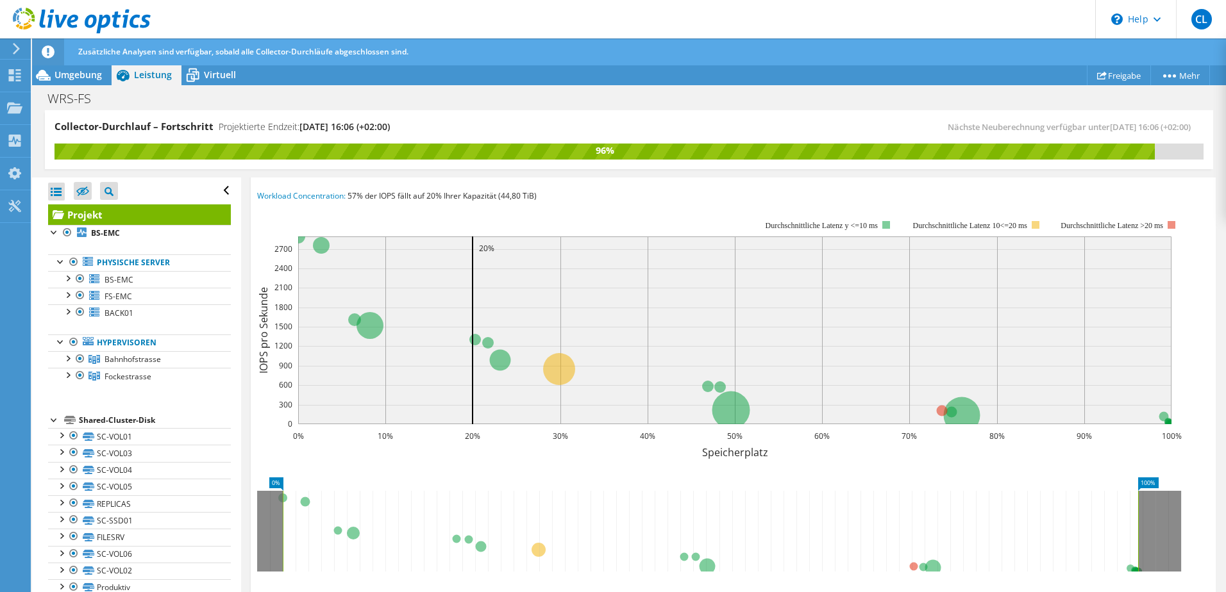
scroll to position [244, 0]
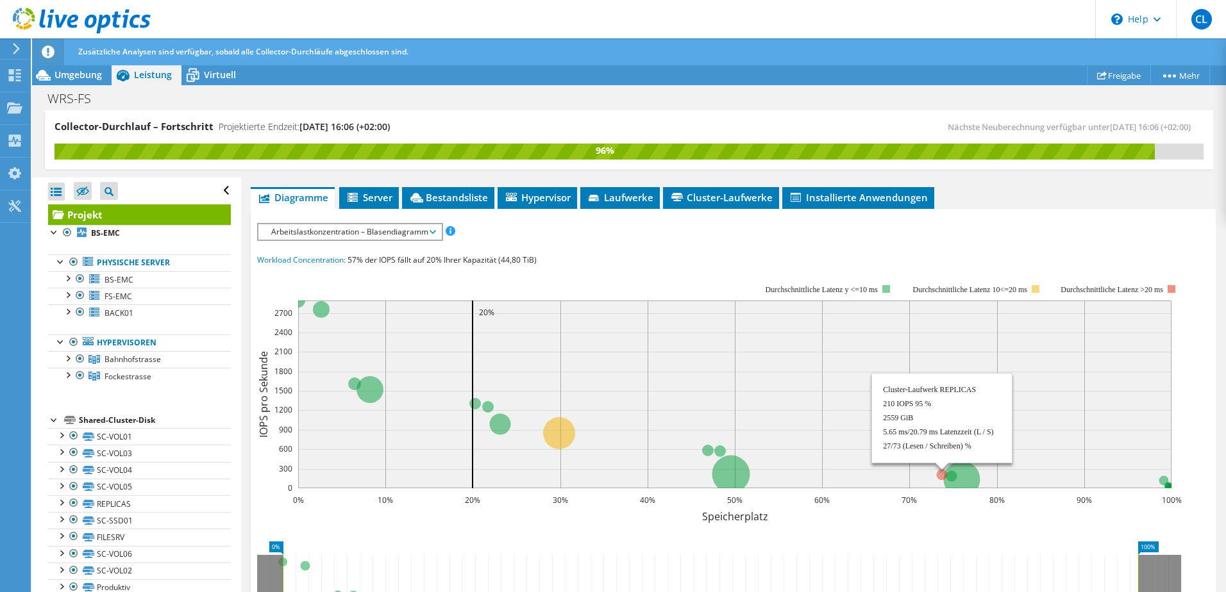
click at [941, 474] on circle at bounding box center [941, 474] width 11 height 11
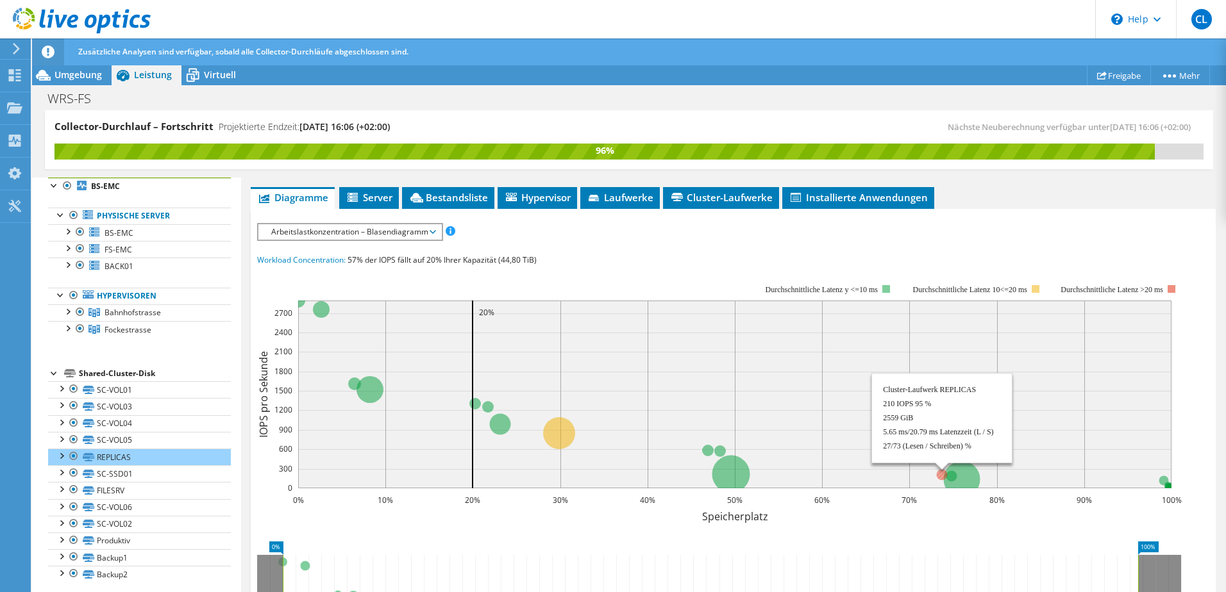
scroll to position [52, 0]
